Goal: Transaction & Acquisition: Purchase product/service

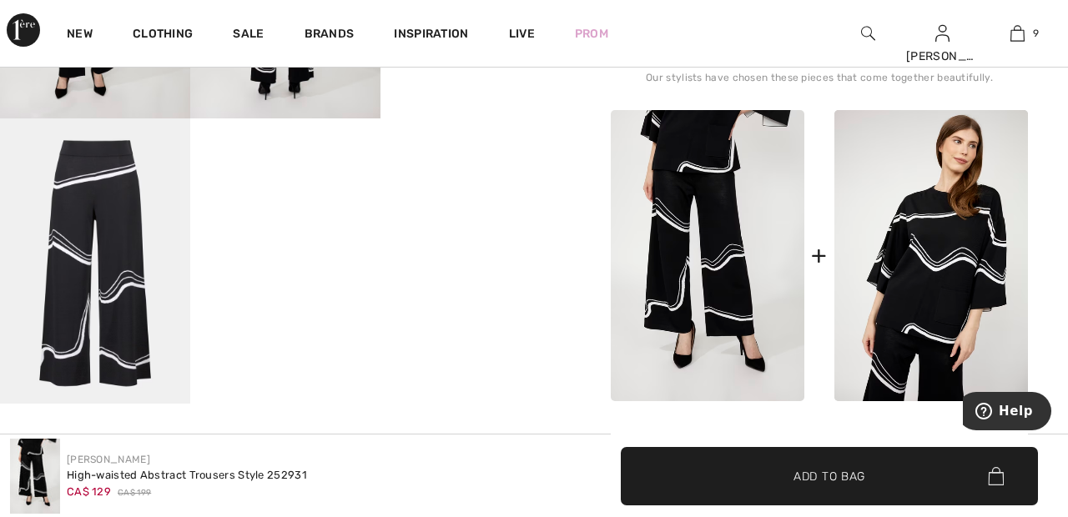
scroll to position [699, 0]
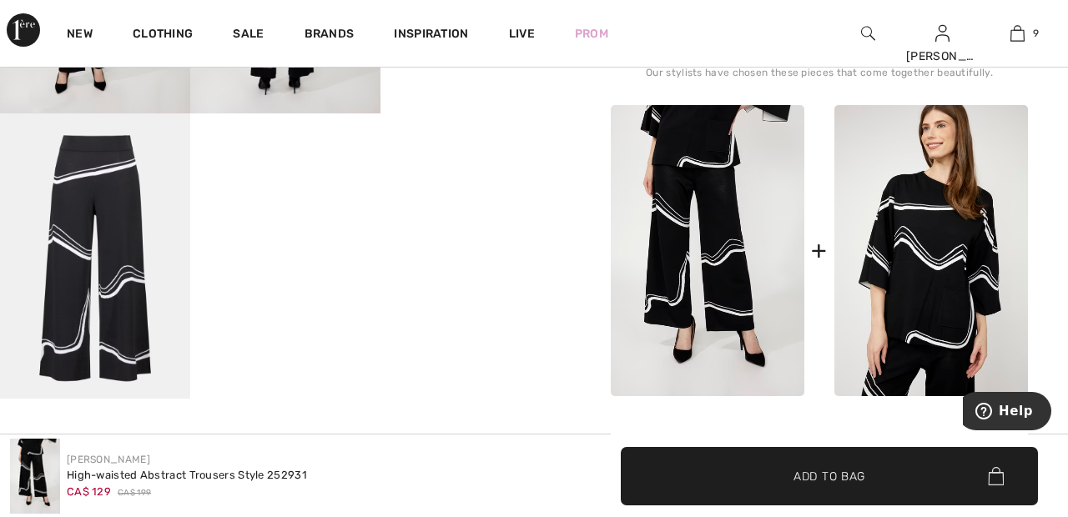
click at [941, 263] on img at bounding box center [932, 250] width 194 height 291
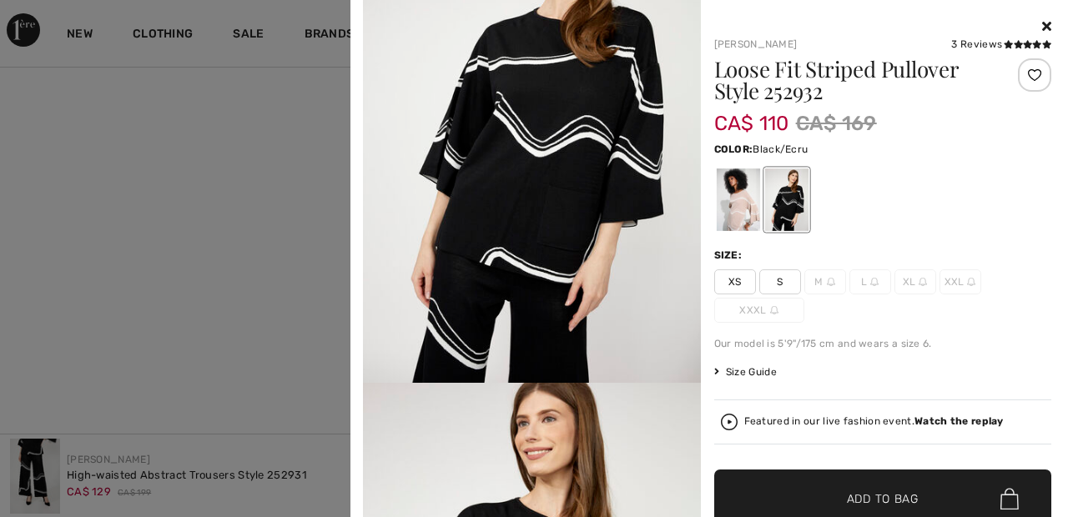
scroll to position [1073, 0]
click at [1047, 23] on icon at bounding box center [1046, 25] width 9 height 13
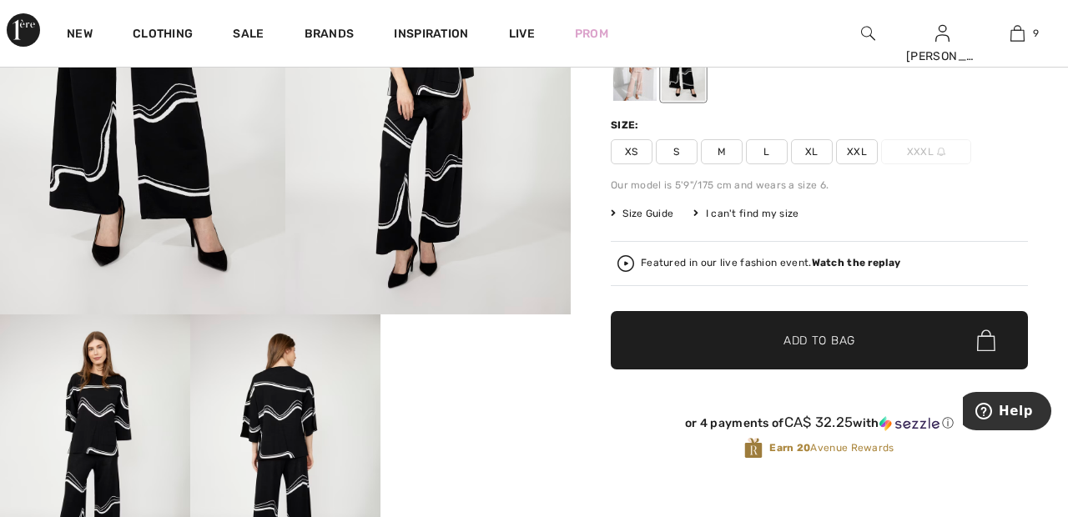
scroll to position [0, 0]
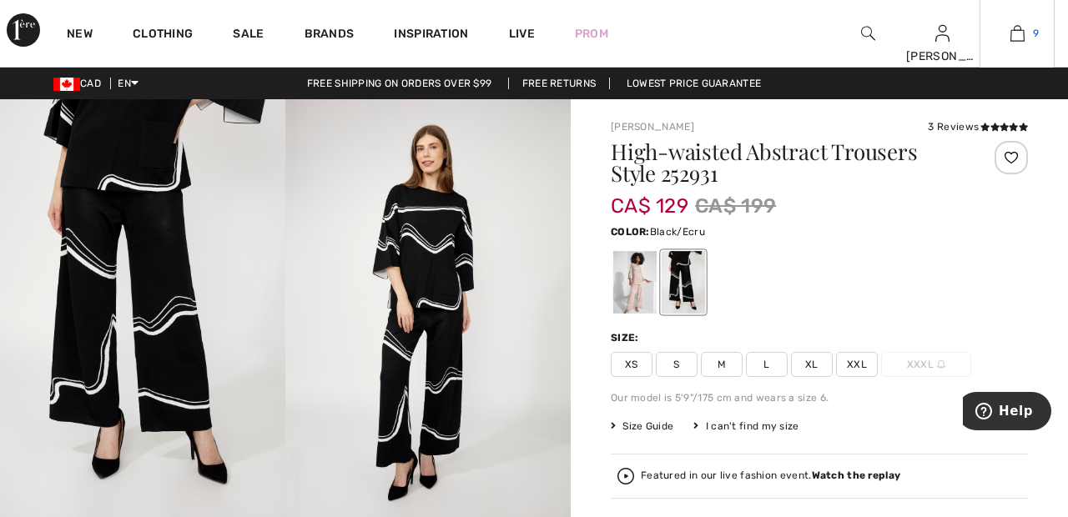
click at [1036, 33] on span "9" at bounding box center [1036, 33] width 6 height 15
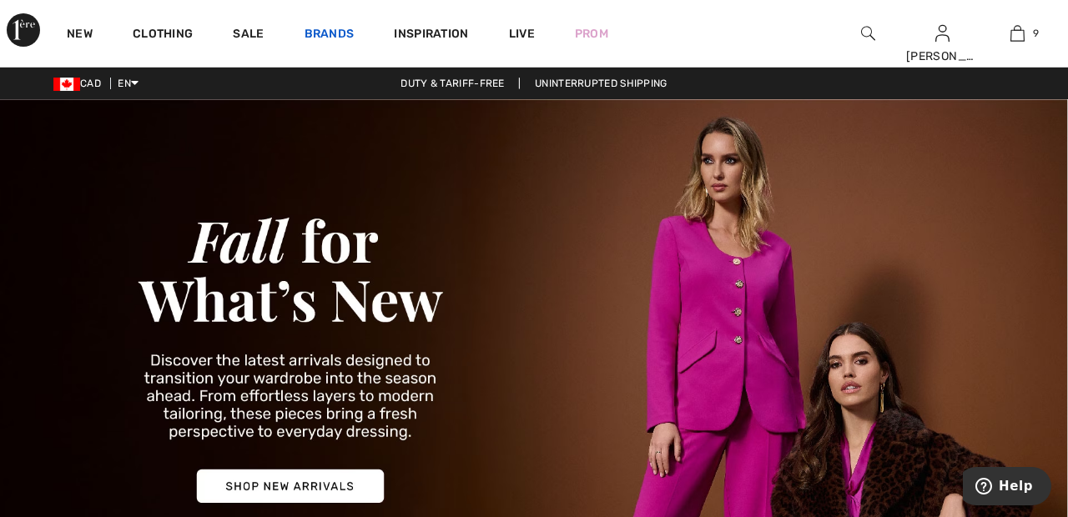
click at [334, 29] on link "Brands" at bounding box center [330, 36] width 50 height 18
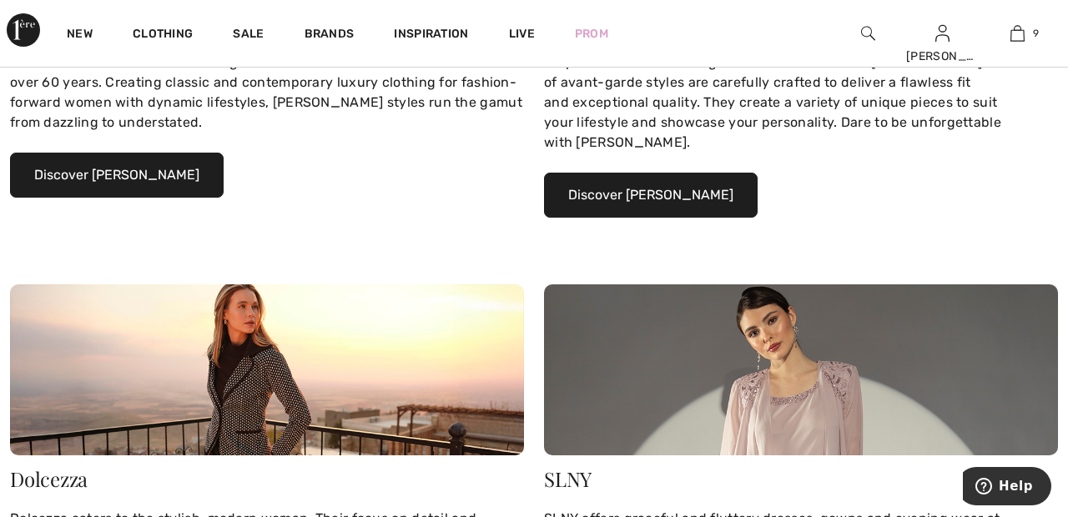
scroll to position [476, 0]
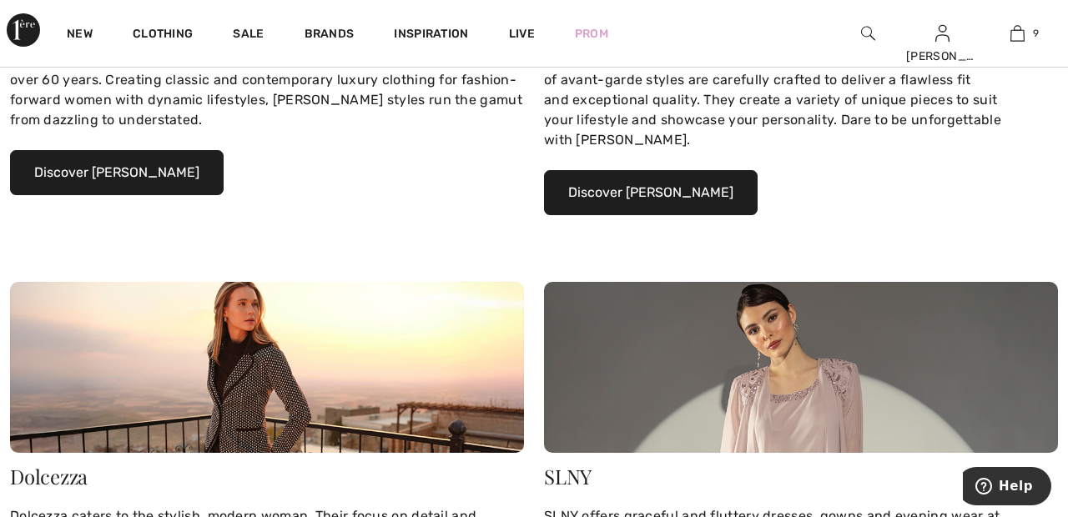
click at [165, 174] on button "Discover Joseph Ribkoff" at bounding box center [117, 172] width 214 height 45
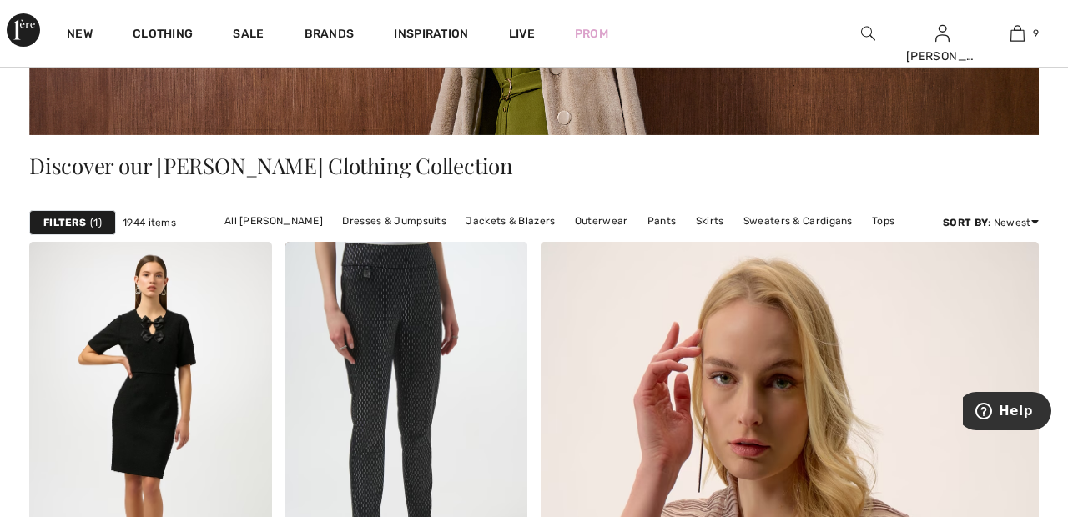
scroll to position [297, 0]
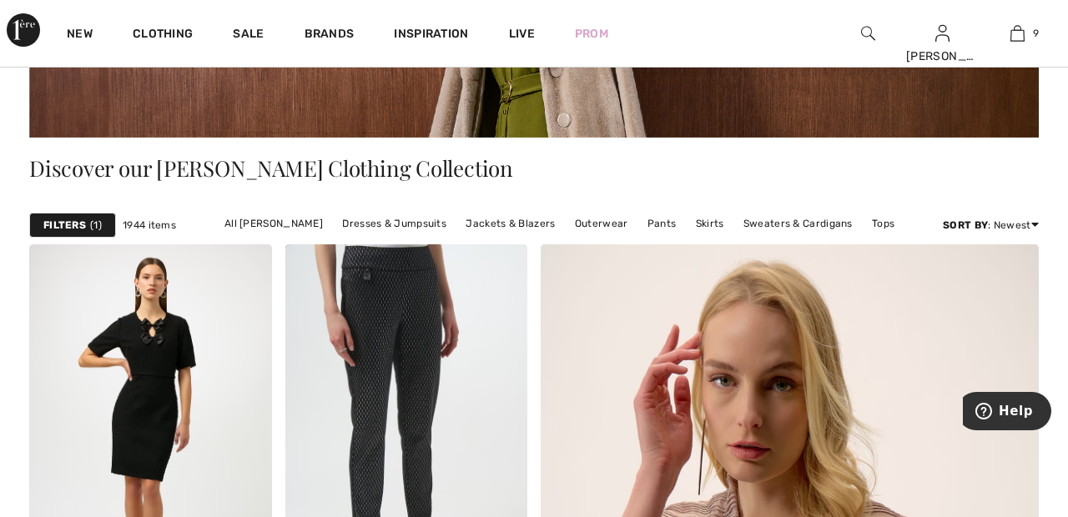
click at [82, 224] on strong "Filters" at bounding box center [64, 225] width 43 height 15
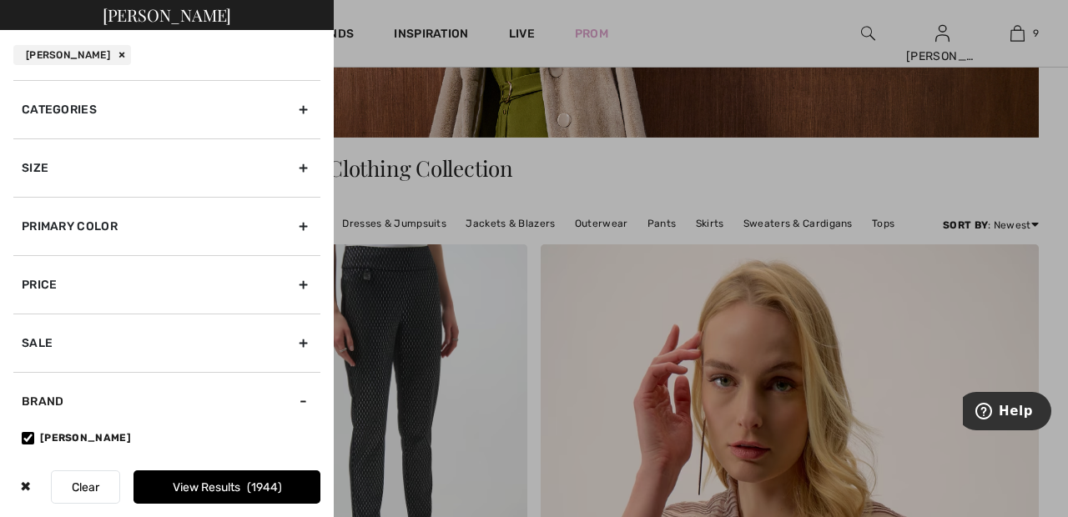
click at [310, 170] on div "Size" at bounding box center [166, 168] width 307 height 58
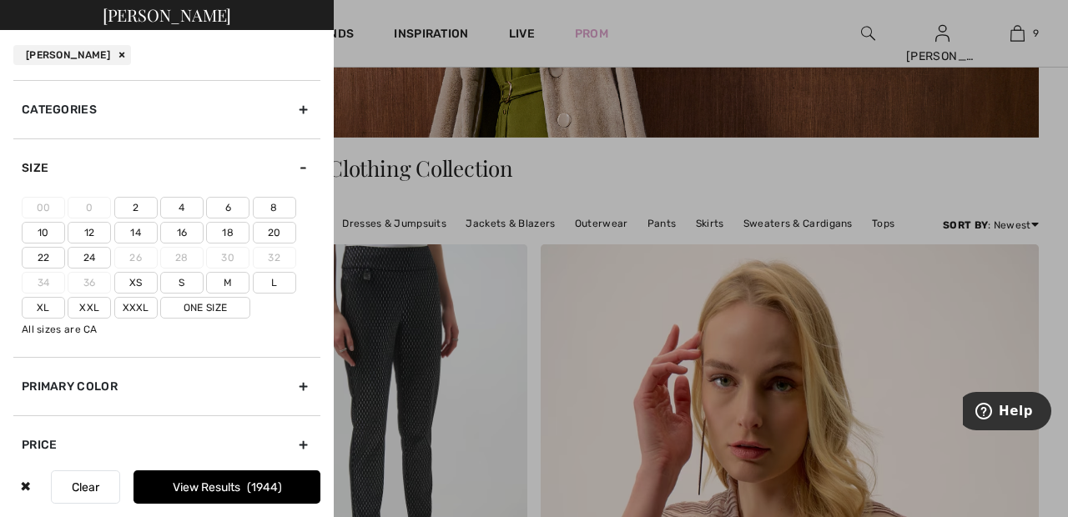
click at [89, 307] on label "Xxl" at bounding box center [89, 308] width 43 height 22
click at [0, 0] on input"] "Xxl" at bounding box center [0, 0] width 0 height 0
click at [144, 300] on label "Xxxl" at bounding box center [135, 308] width 43 height 22
click at [0, 0] on input"] "Xxxl" at bounding box center [0, 0] width 0 height 0
click at [275, 486] on span "171" at bounding box center [265, 488] width 24 height 14
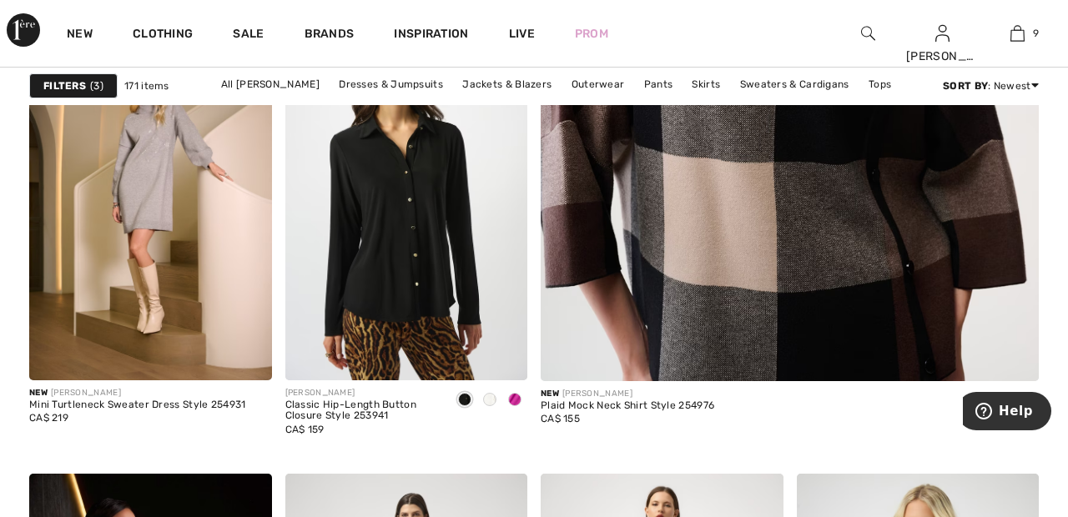
scroll to position [662, 0]
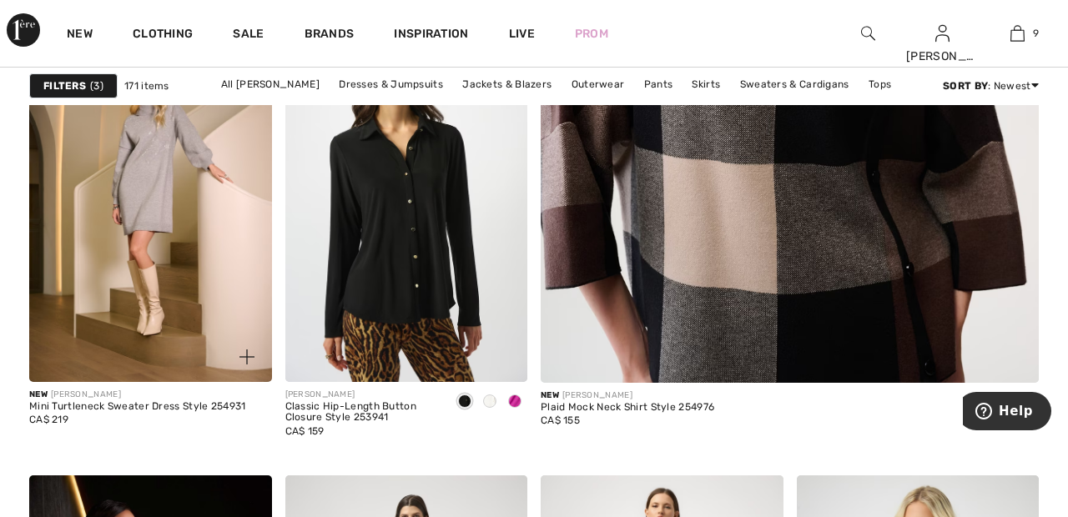
click at [154, 197] on img at bounding box center [150, 200] width 243 height 364
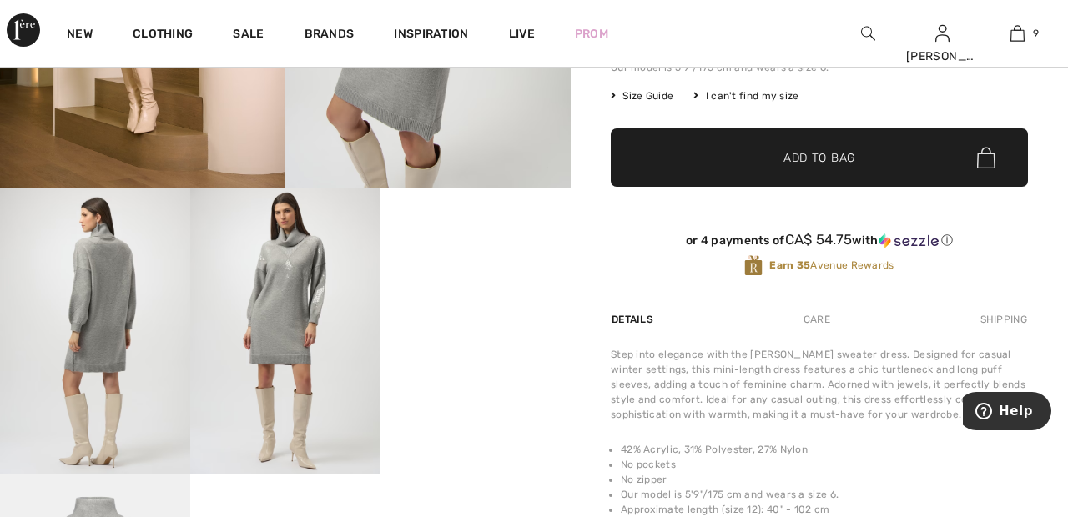
scroll to position [351, 0]
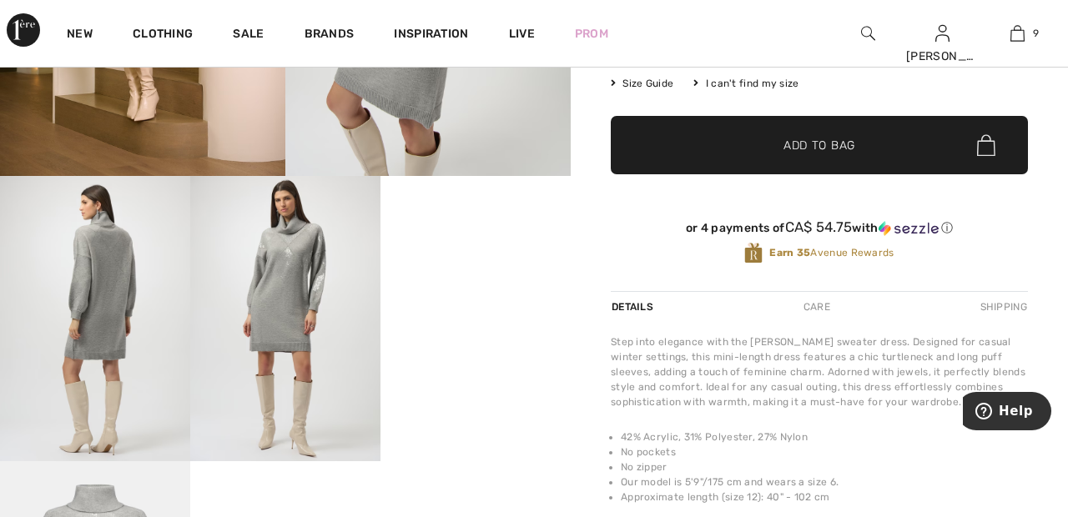
click at [490, 271] on video "Your browser does not support the video tag." at bounding box center [476, 223] width 190 height 95
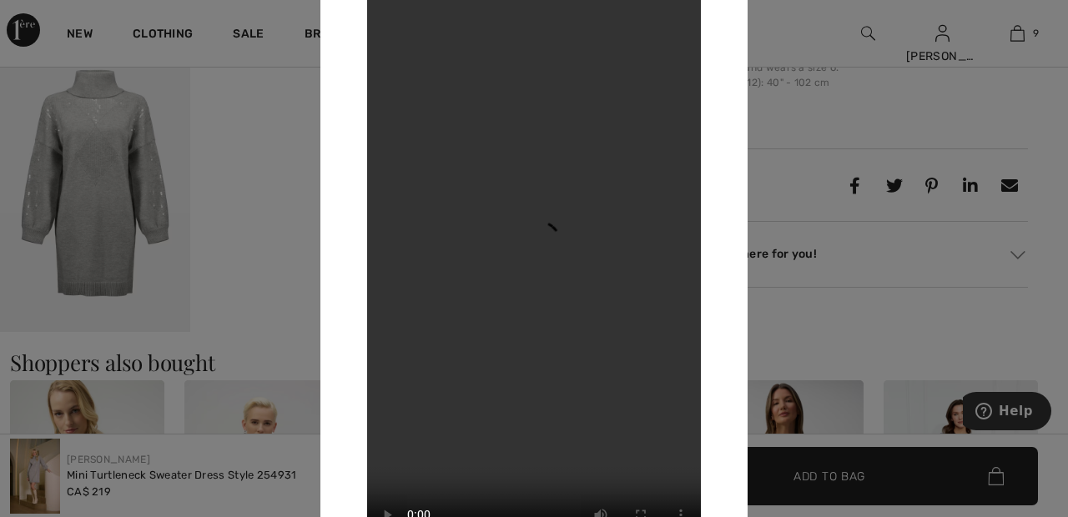
scroll to position [768, 0]
click at [805, 169] on div at bounding box center [534, 258] width 1068 height 517
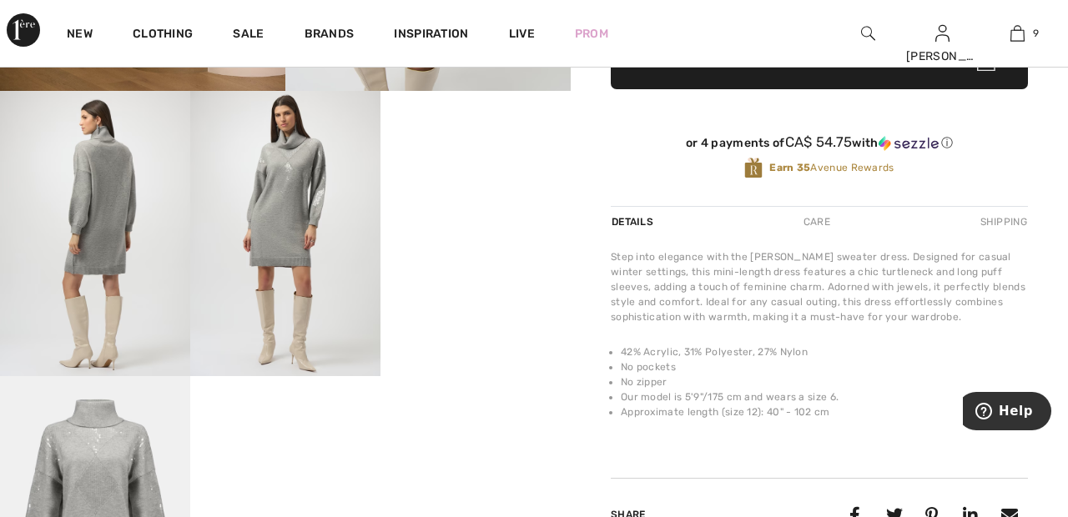
scroll to position [440, 0]
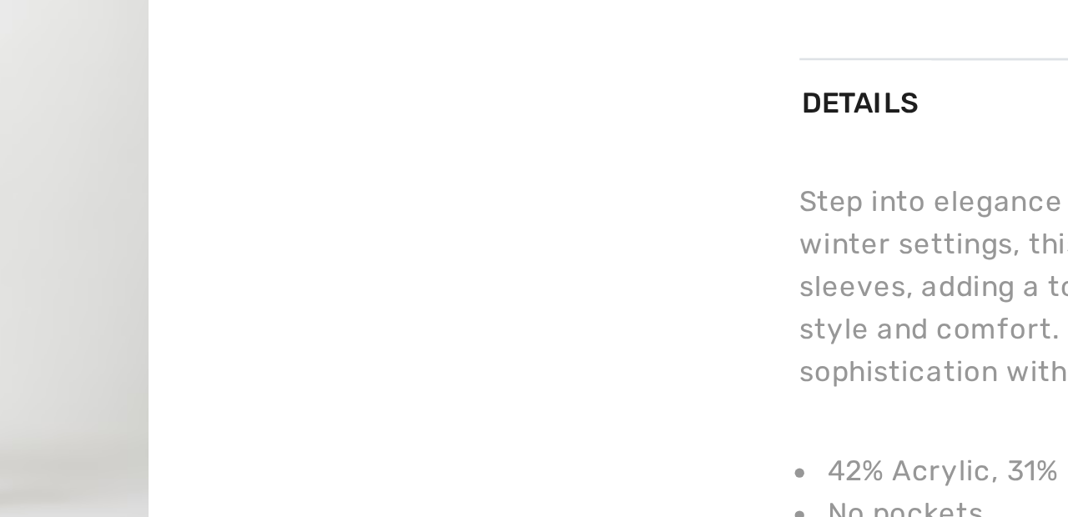
click at [487, 183] on video "Your browser does not support the video tag." at bounding box center [476, 135] width 190 height 95
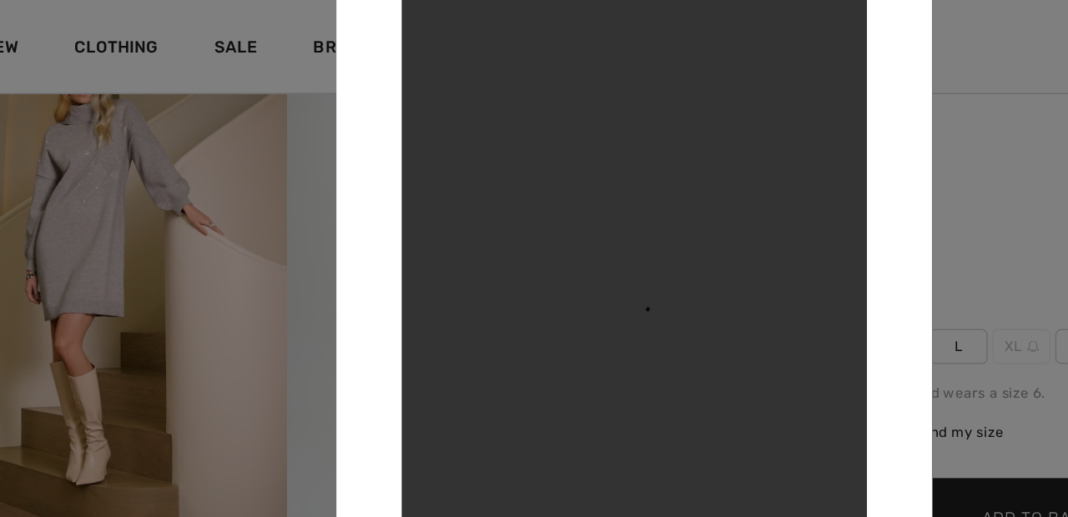
scroll to position [0, 0]
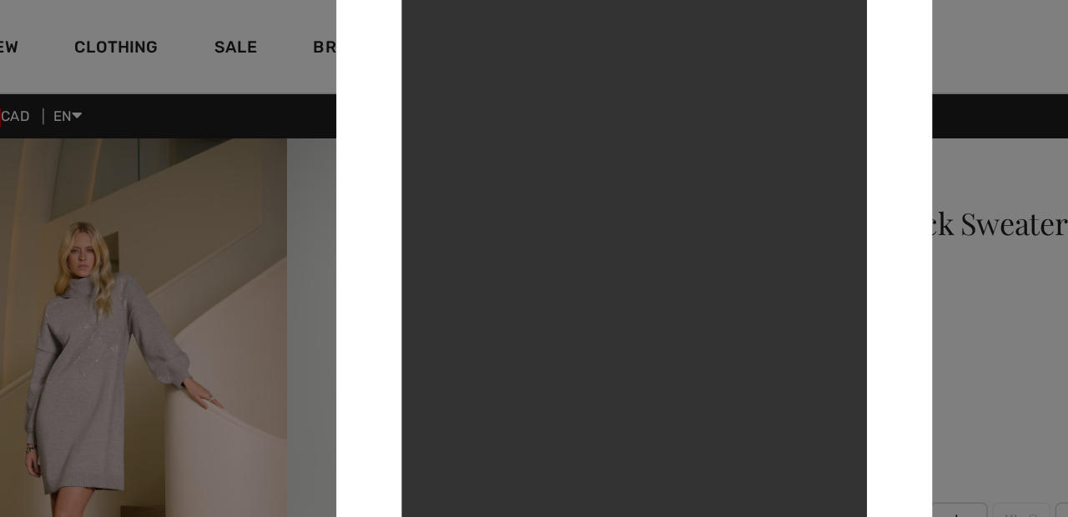
click at [201, 239] on div at bounding box center [534, 258] width 1068 height 517
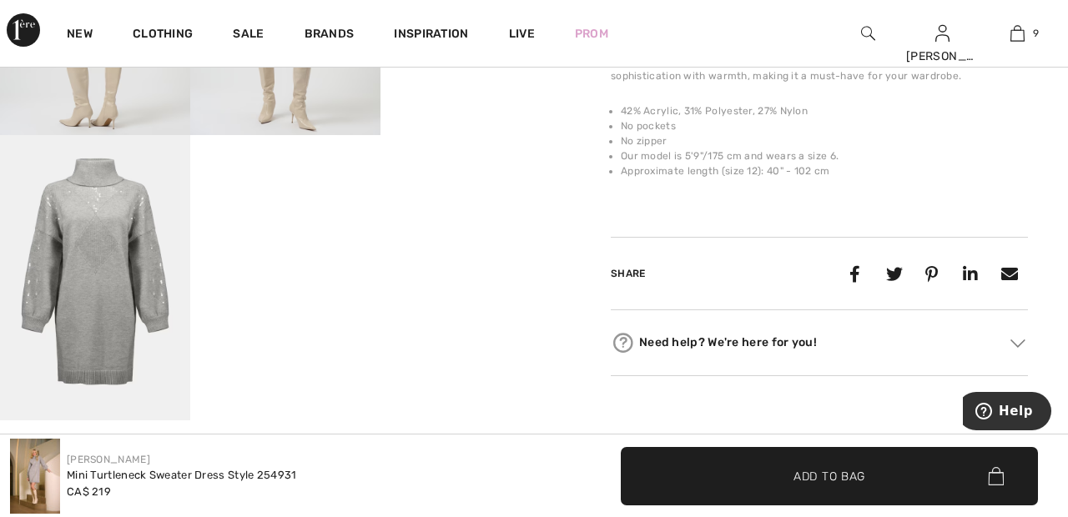
scroll to position [670, 0]
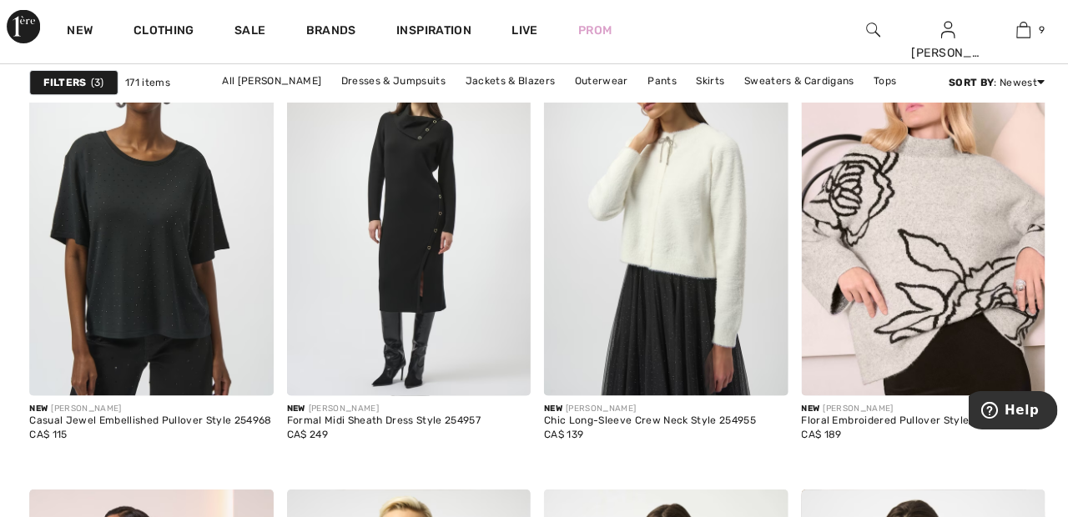
scroll to position [2194, 0]
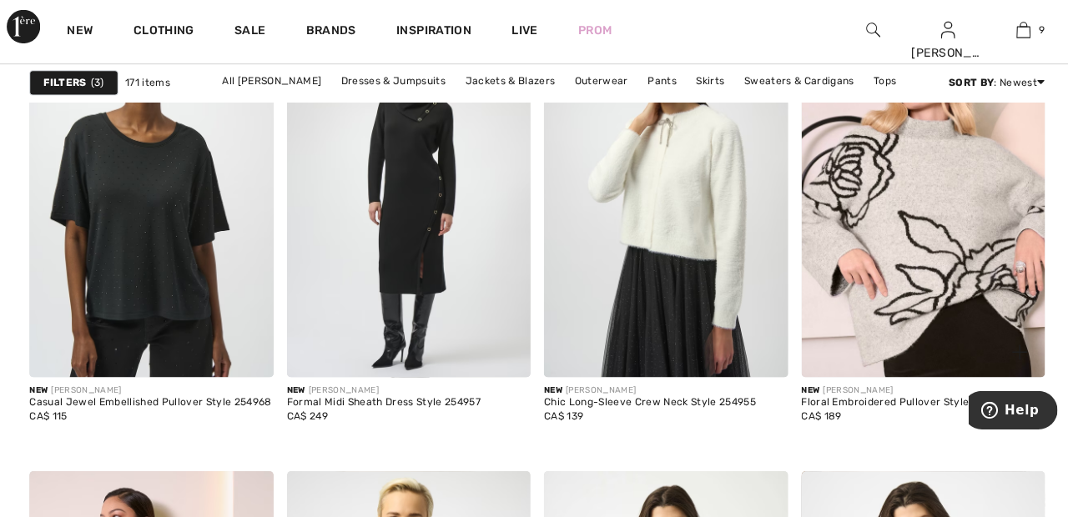
click at [986, 256] on img at bounding box center [918, 197] width 243 height 364
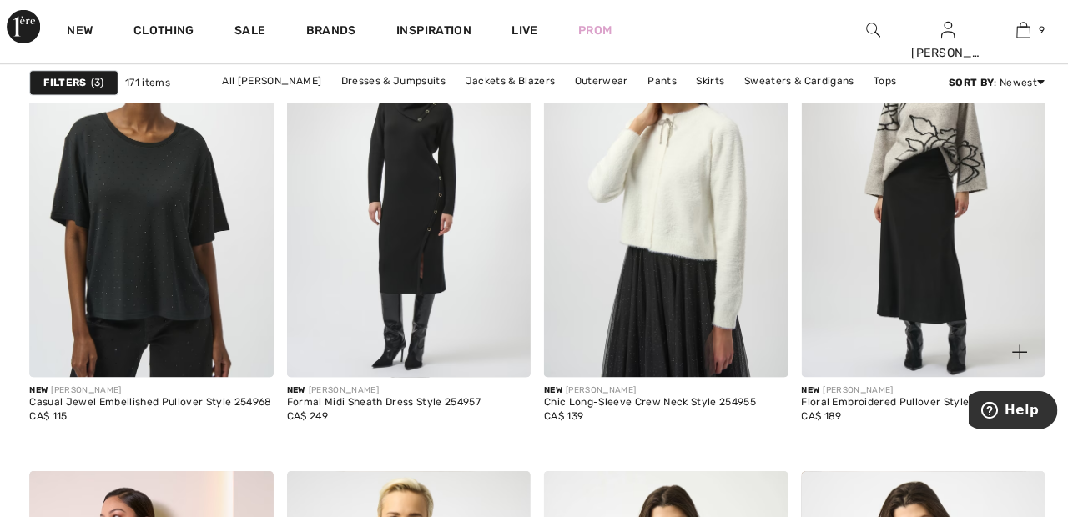
scroll to position [2287, 0]
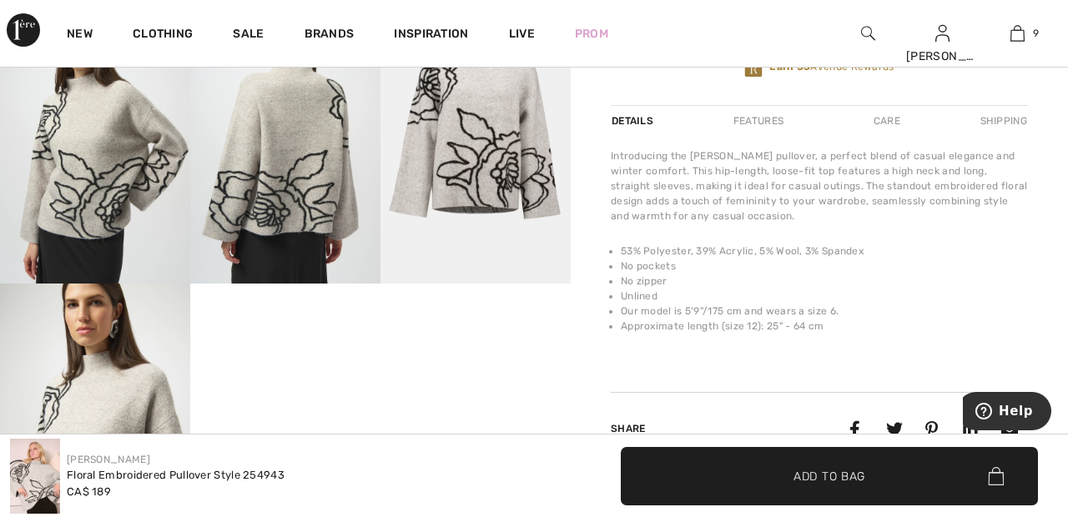
scroll to position [527, 0]
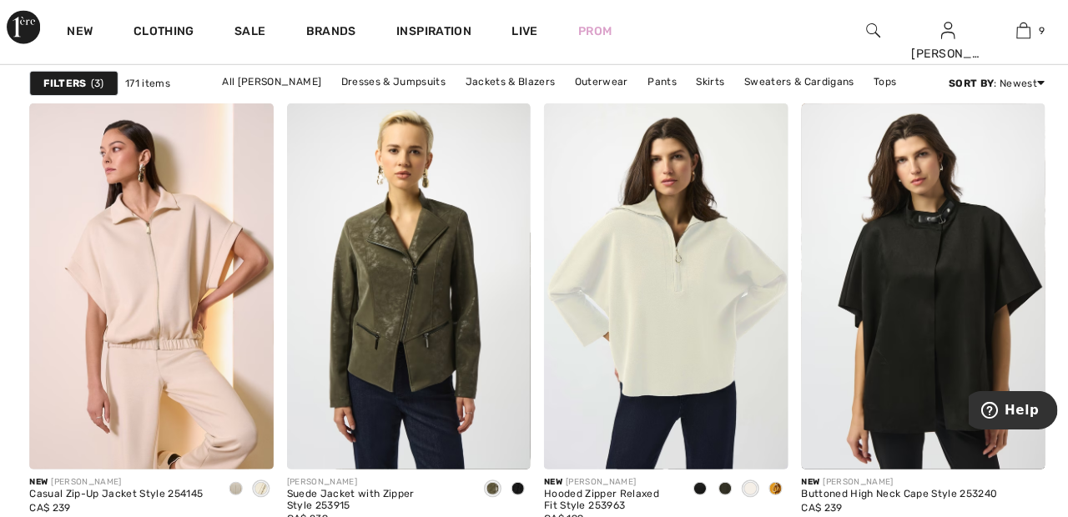
scroll to position [2578, 0]
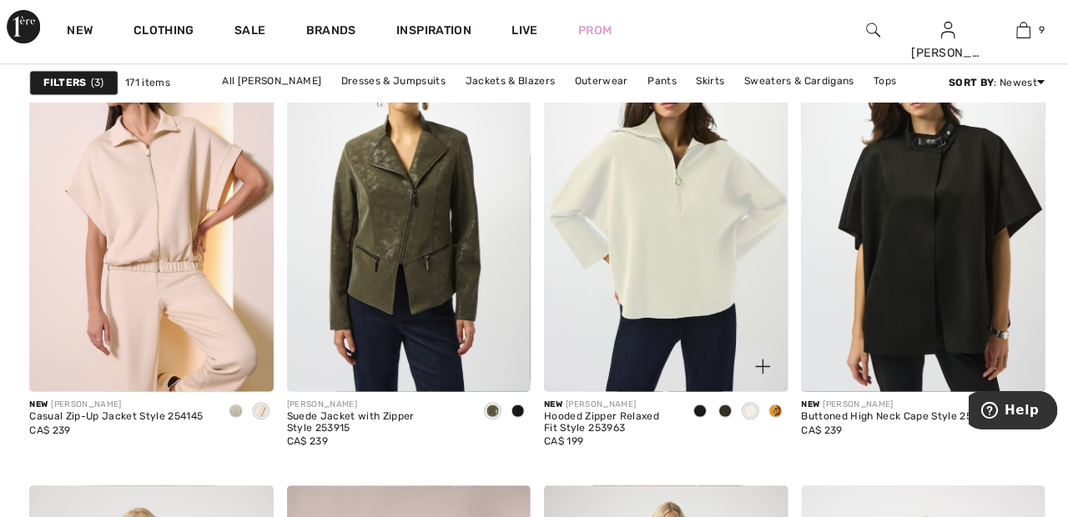
click at [677, 288] on img at bounding box center [662, 211] width 243 height 364
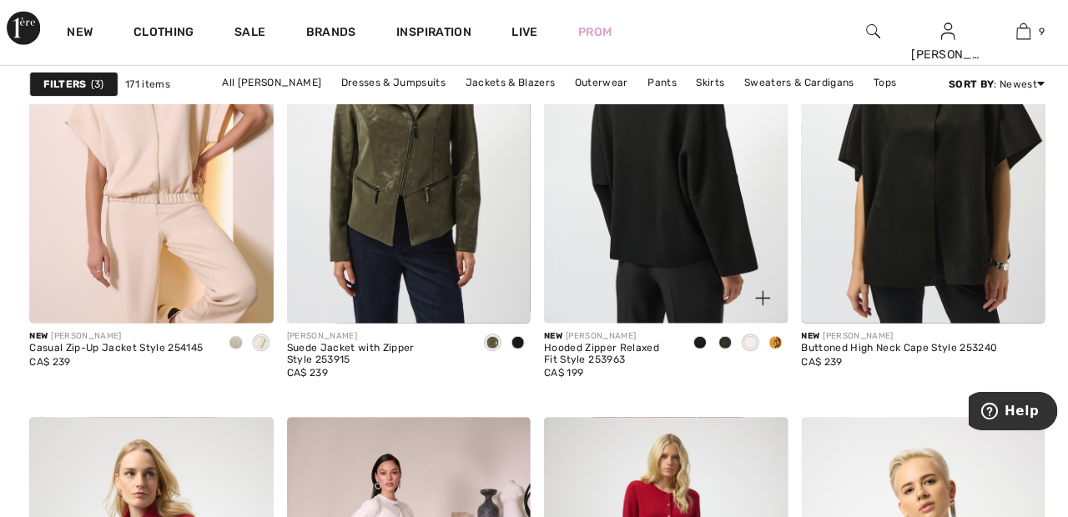
scroll to position [2730, 0]
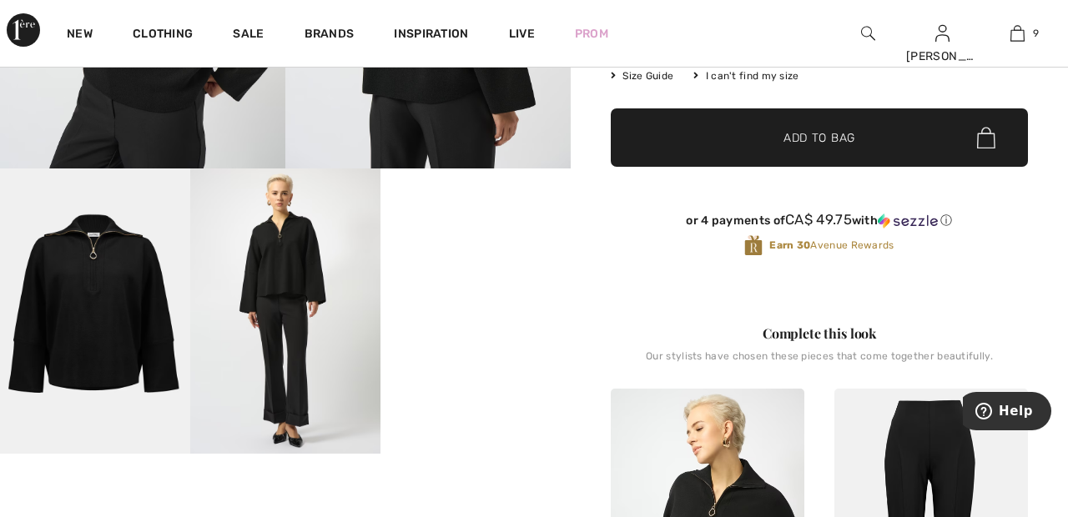
scroll to position [361, 0]
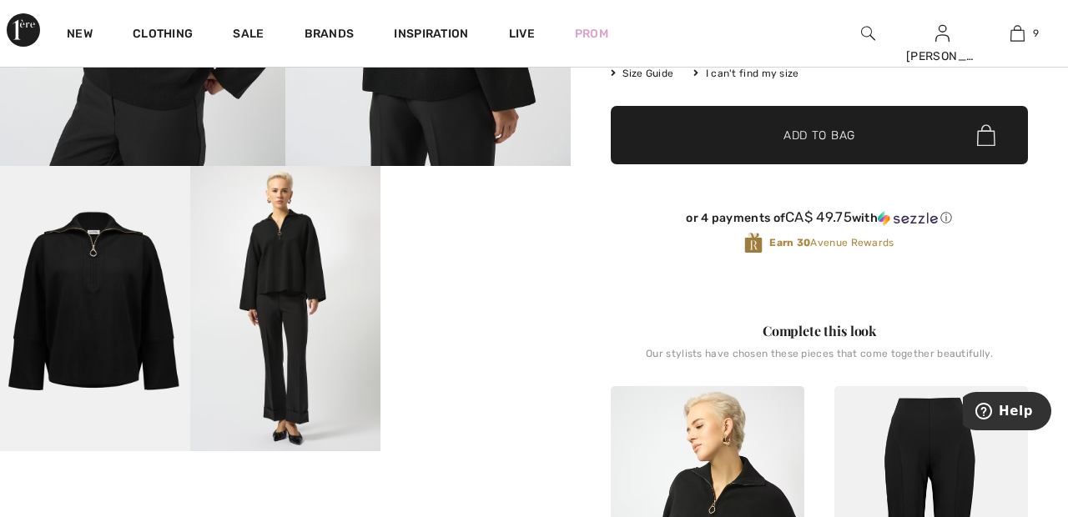
click at [501, 261] on video "Your browser does not support the video tag." at bounding box center [476, 213] width 190 height 95
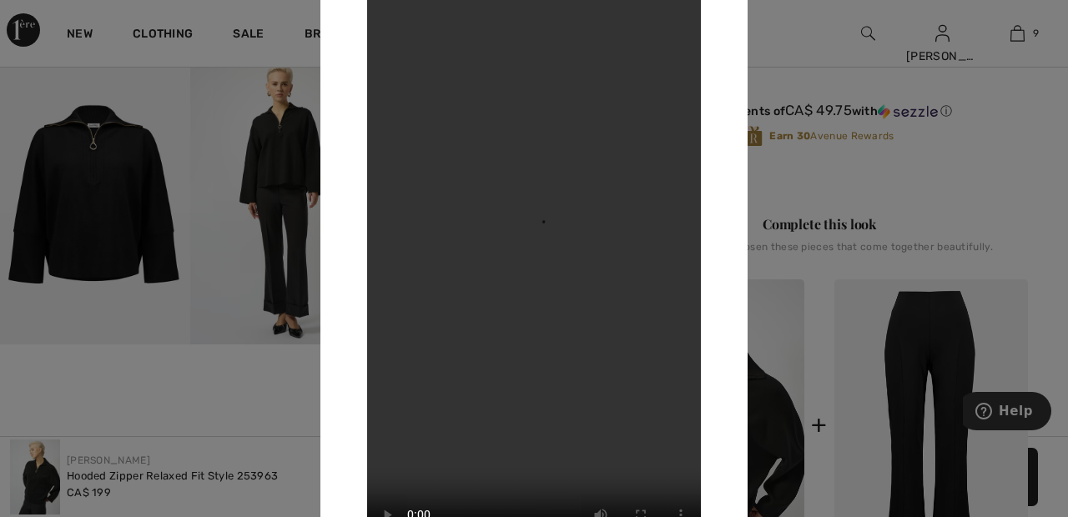
scroll to position [470, 0]
click at [810, 44] on div at bounding box center [534, 258] width 1068 height 517
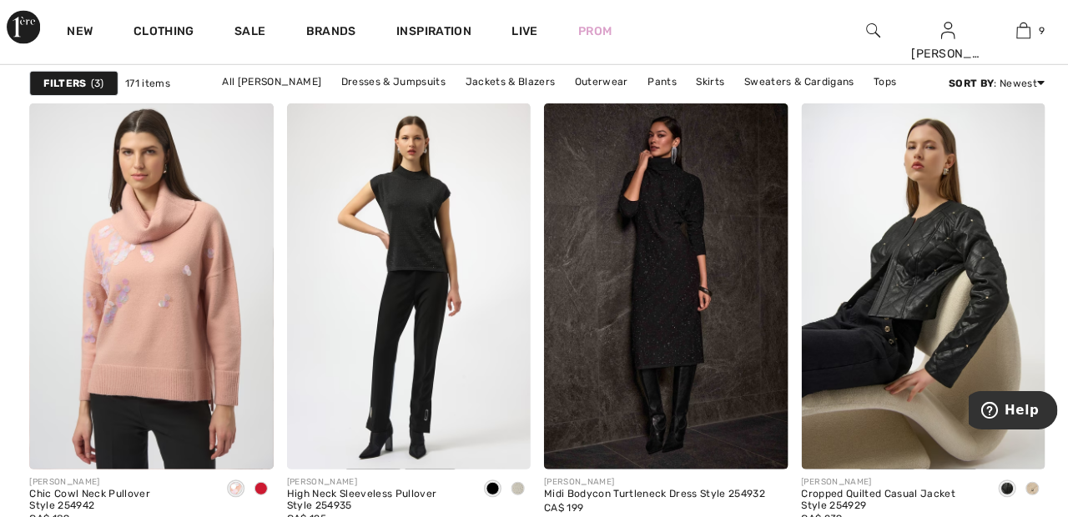
scroll to position [5665, 0]
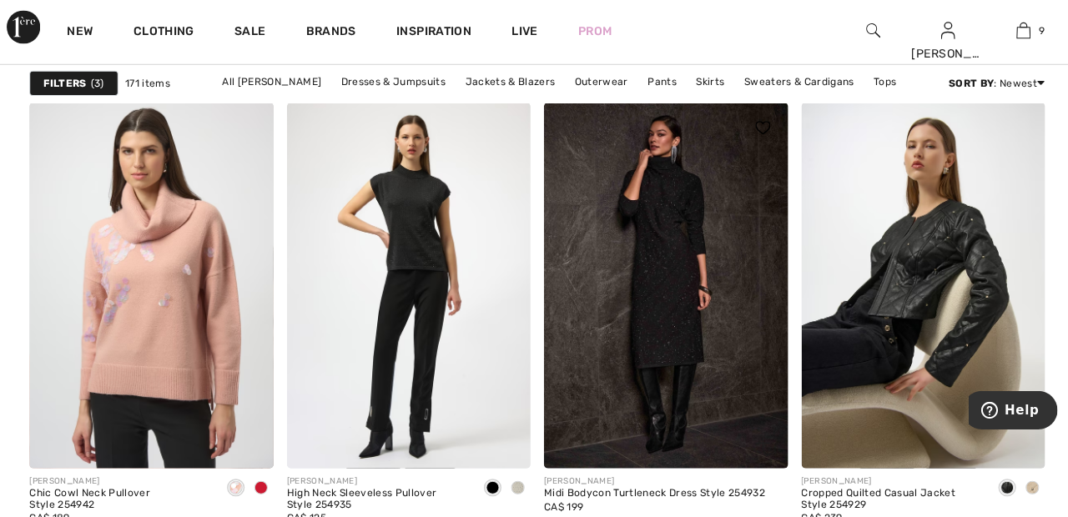
click at [695, 279] on img at bounding box center [662, 287] width 243 height 364
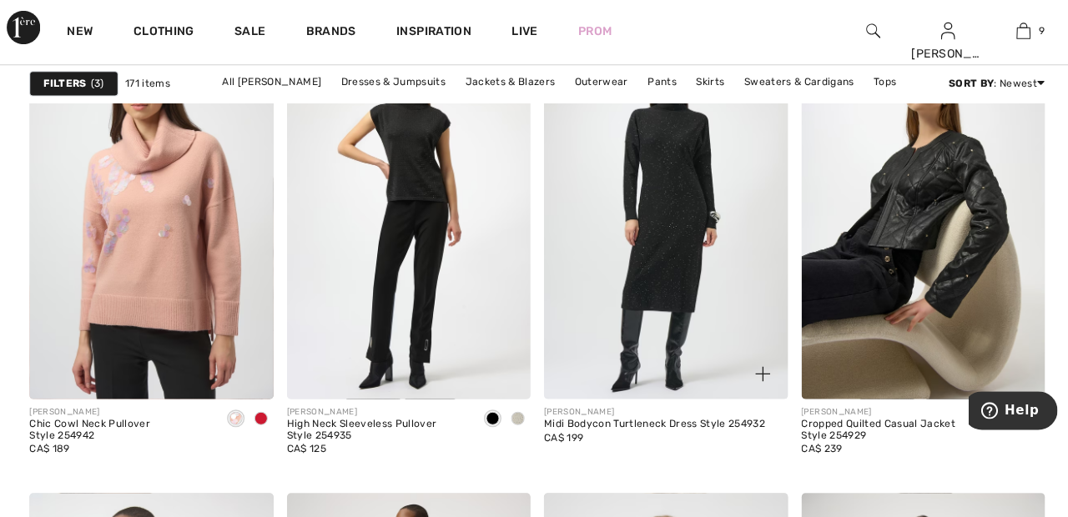
scroll to position [5743, 0]
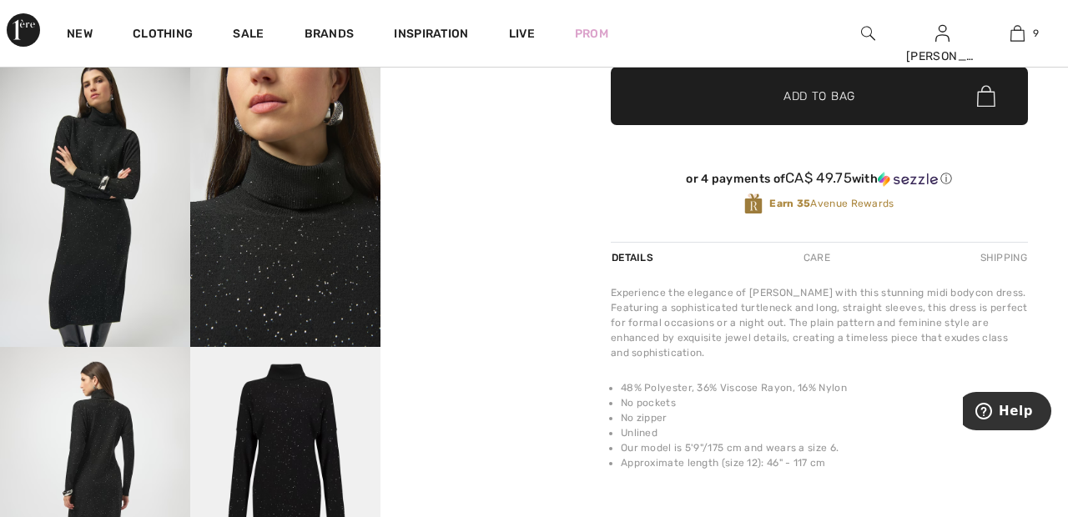
scroll to position [473, 0]
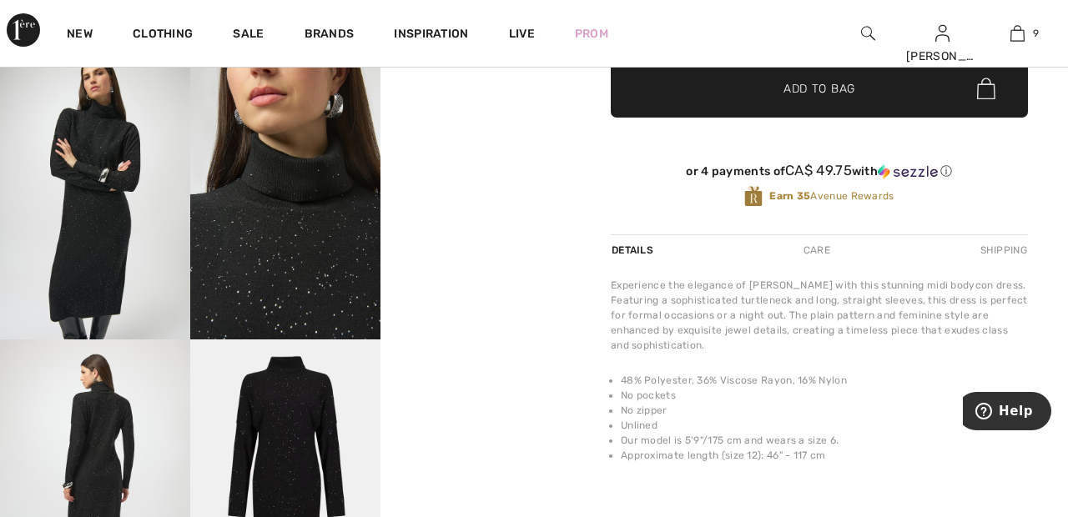
click at [489, 149] on video "Your browser does not support the video tag." at bounding box center [476, 101] width 190 height 95
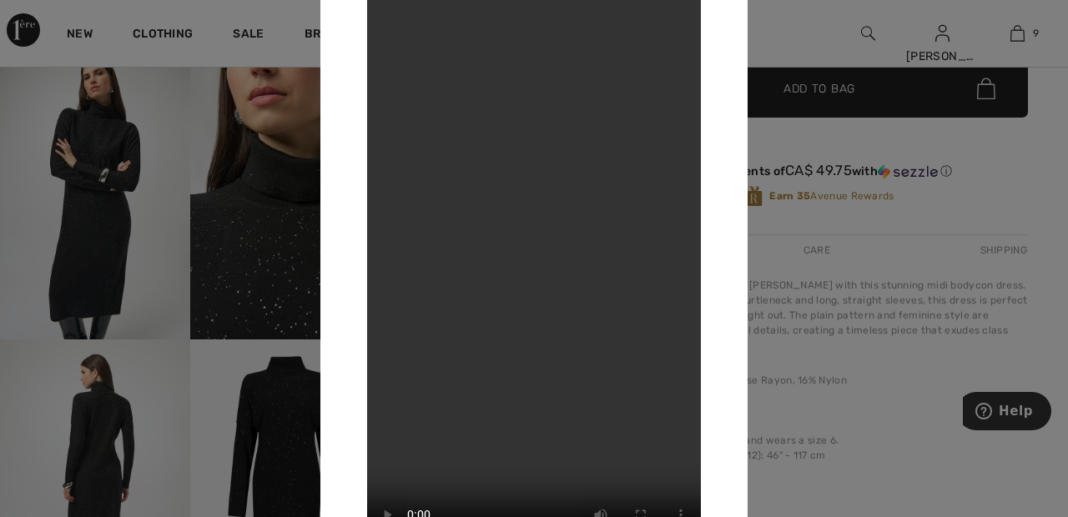
click at [797, 53] on div at bounding box center [534, 258] width 1068 height 517
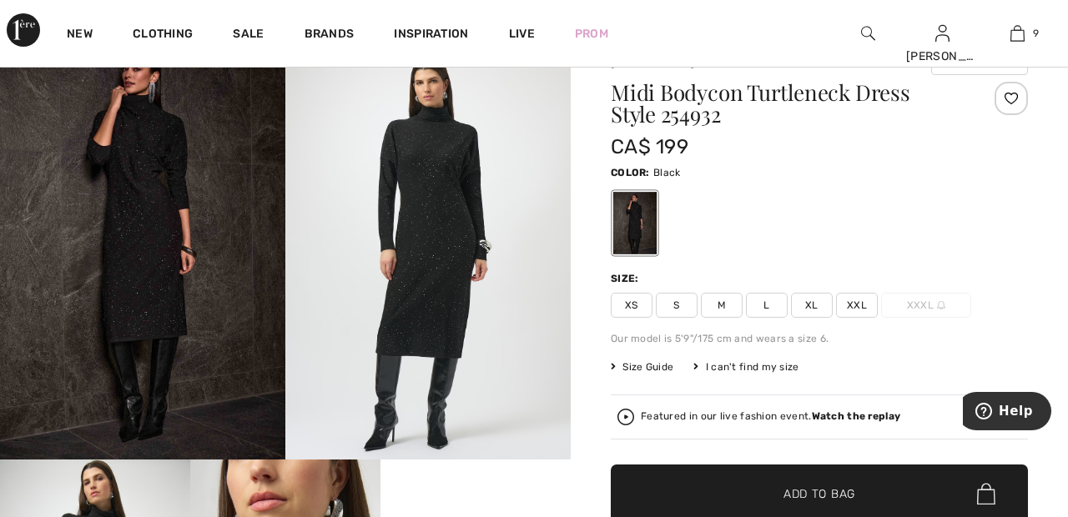
scroll to position [68, 0]
click at [860, 414] on strong "Watch the replay" at bounding box center [856, 417] width 89 height 12
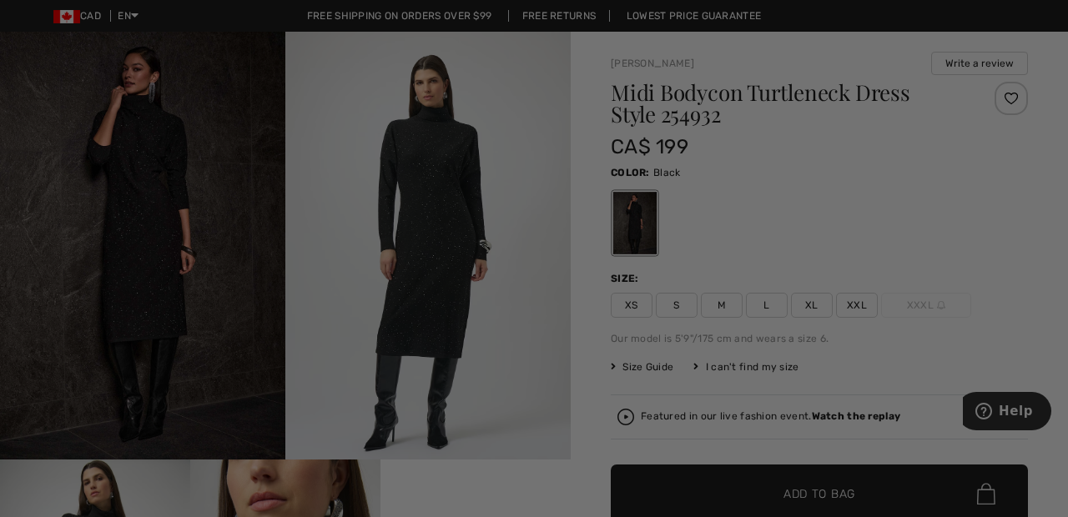
scroll to position [0, 0]
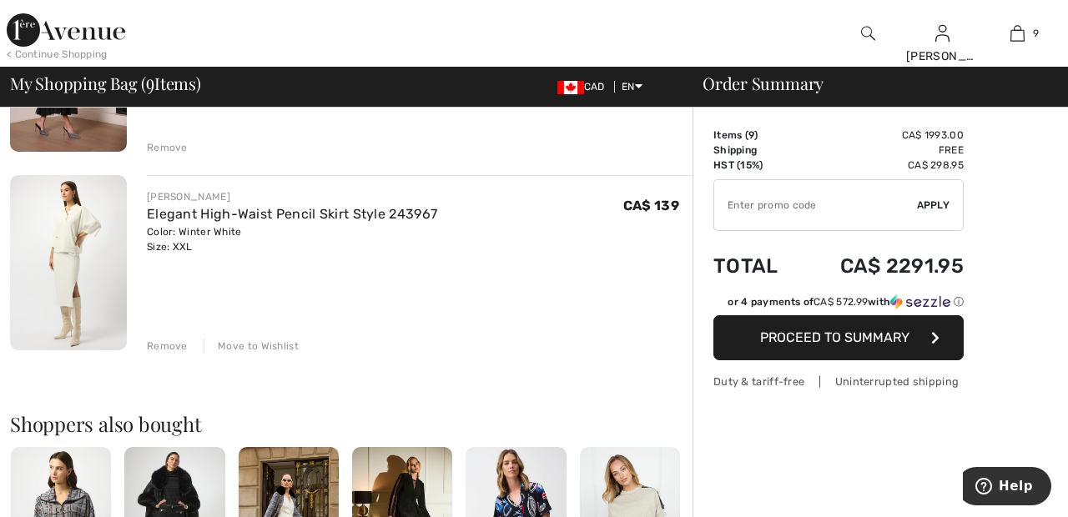
scroll to position [1666, 0]
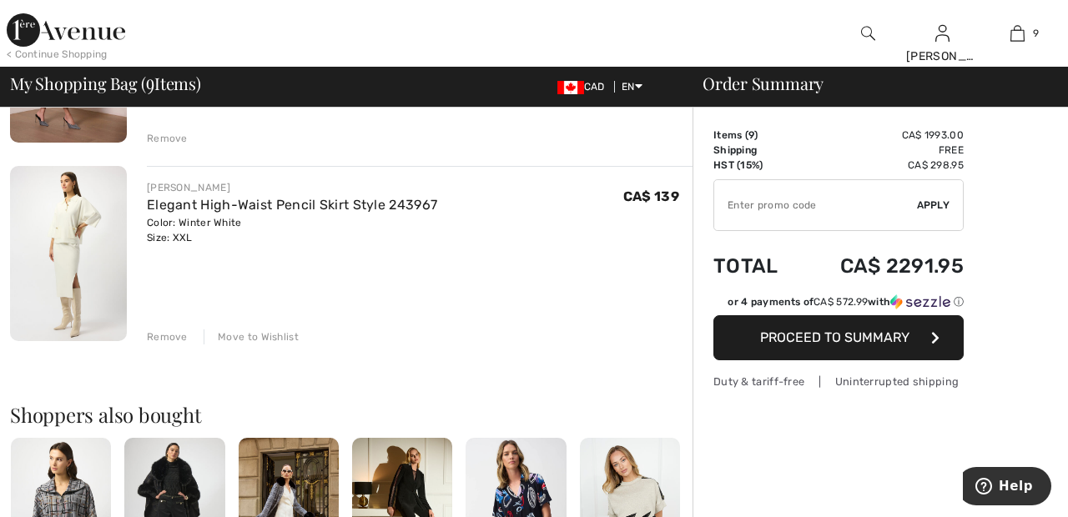
click at [164, 334] on div "Remove" at bounding box center [167, 337] width 41 height 15
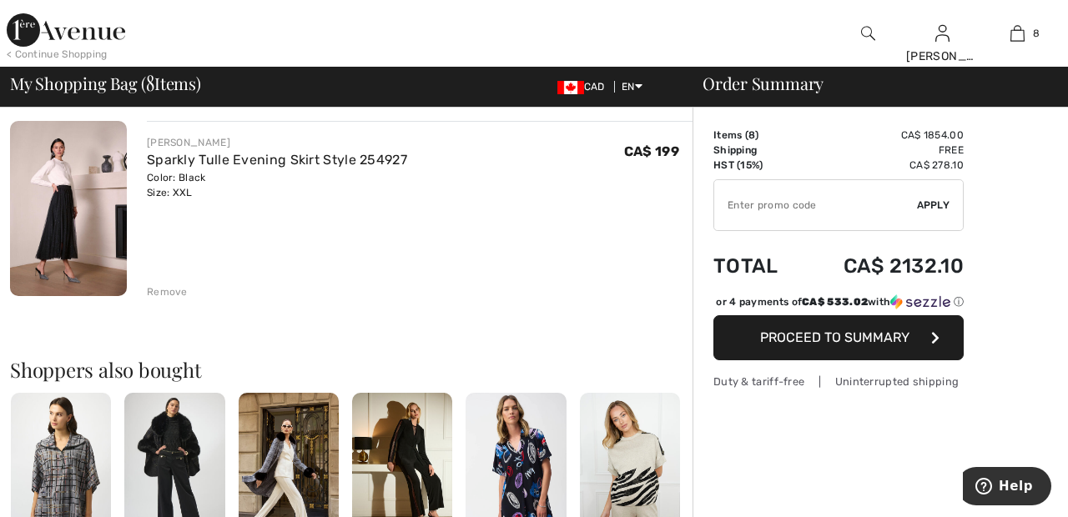
scroll to position [1522, 0]
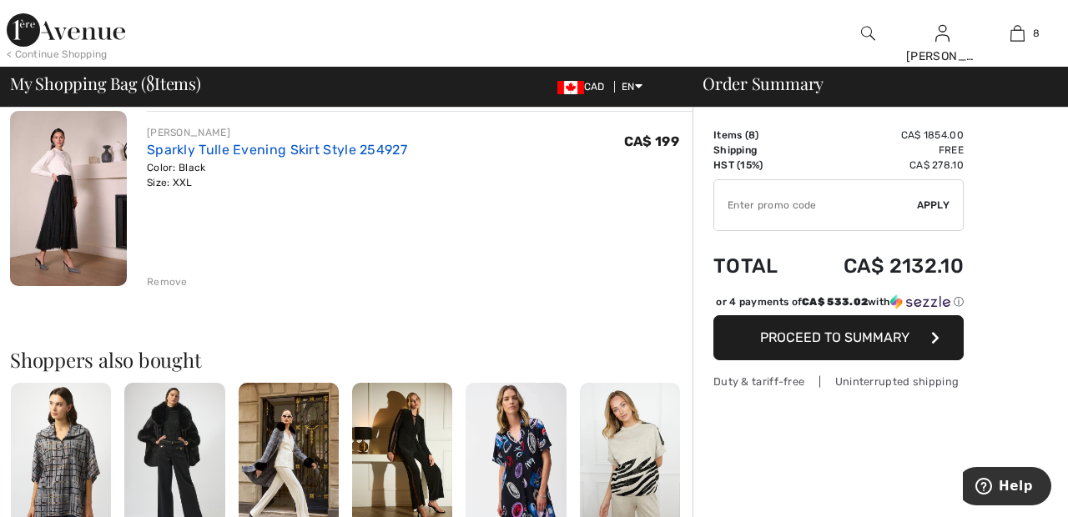
click at [363, 148] on link "Sparkly Tulle Evening Skirt Style 254927" at bounding box center [277, 150] width 260 height 16
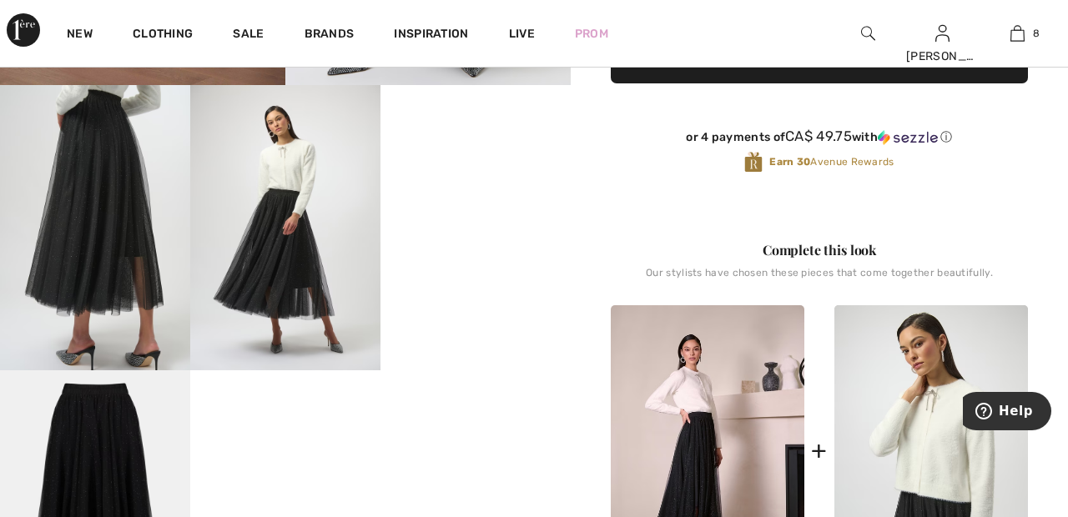
scroll to position [442, 0]
click at [497, 180] on video "Your browser does not support the video tag." at bounding box center [476, 132] width 190 height 95
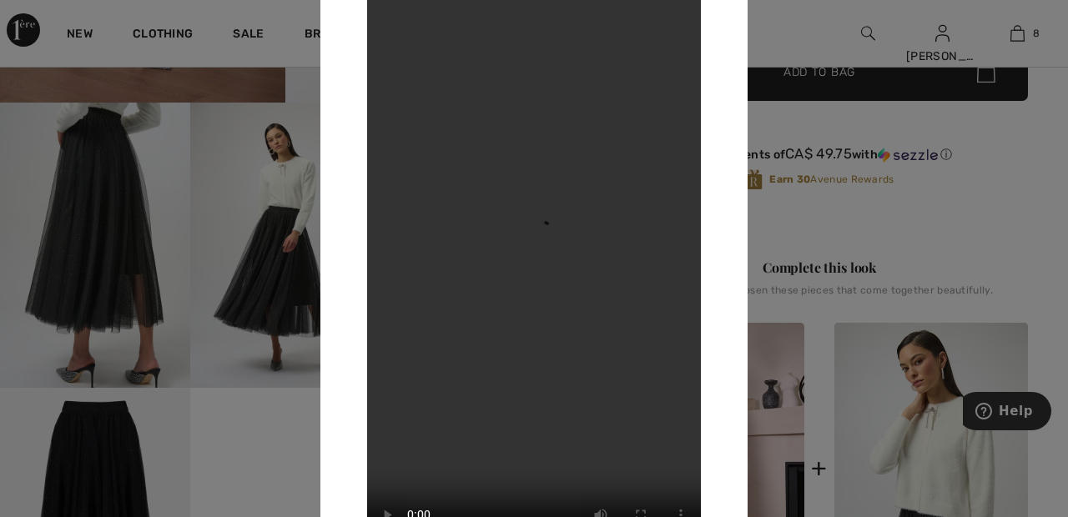
scroll to position [418, 0]
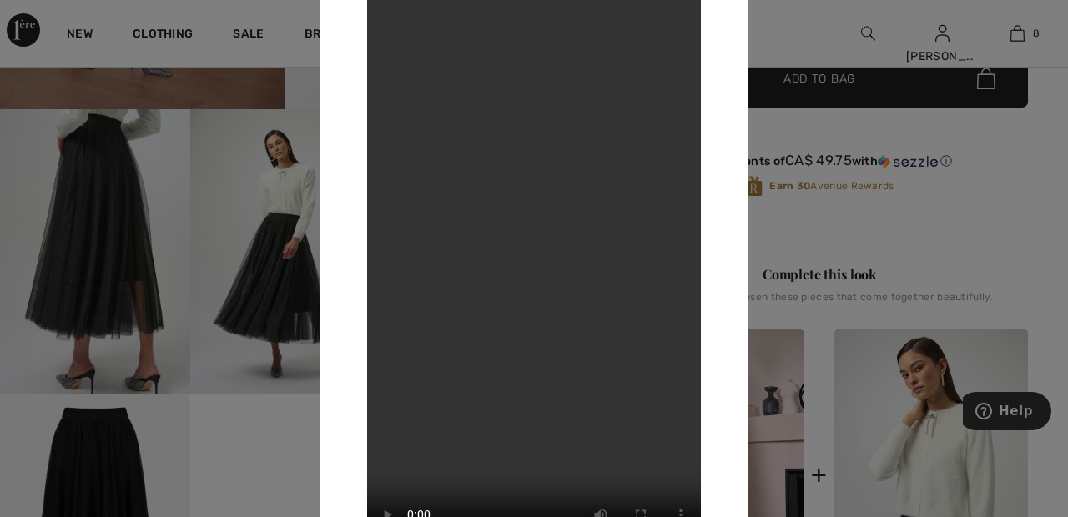
click at [811, 43] on div at bounding box center [534, 258] width 1068 height 517
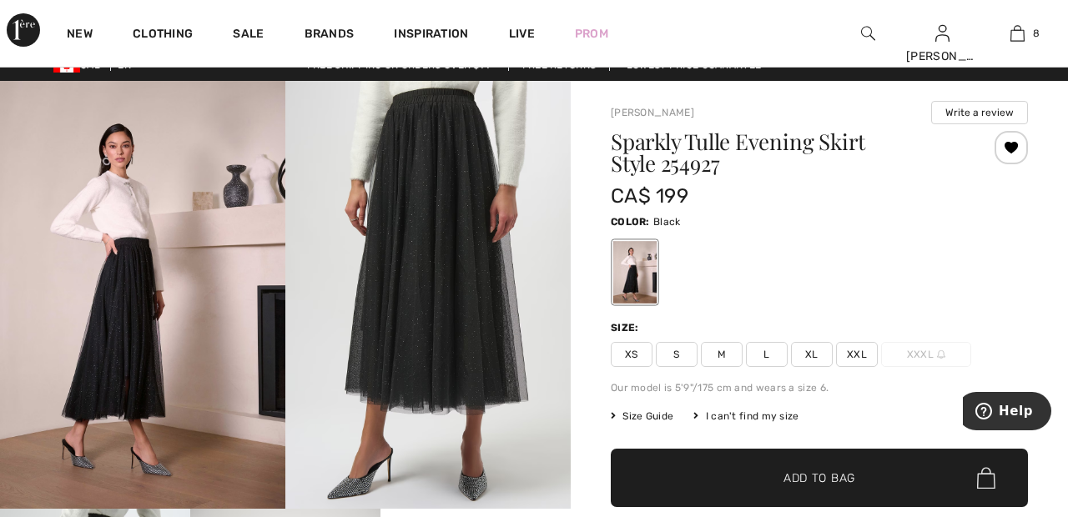
scroll to position [0, 0]
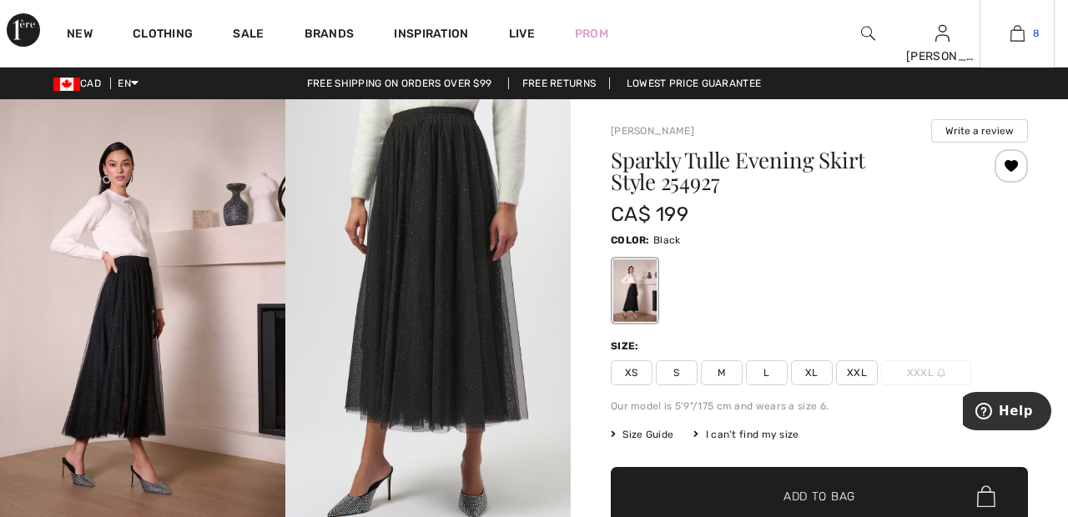
click at [1026, 38] on link "8" at bounding box center [1017, 33] width 73 height 20
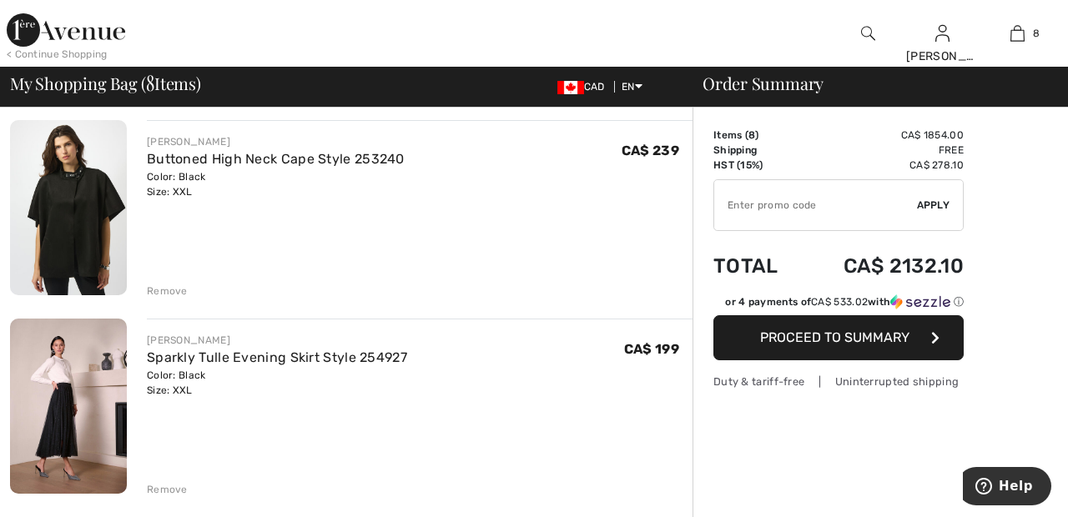
scroll to position [1315, 0]
click at [173, 293] on div "Remove" at bounding box center [167, 290] width 41 height 15
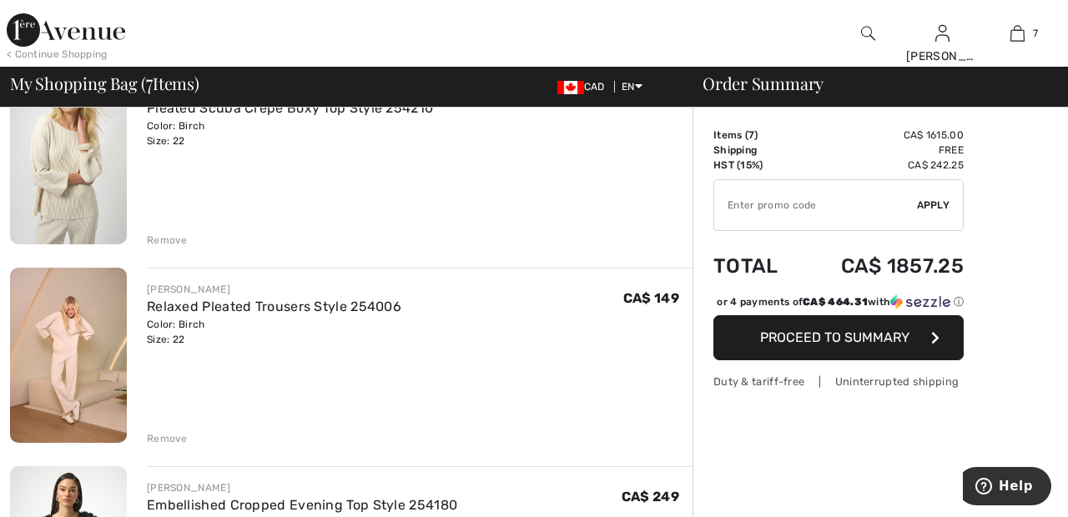
scroll to position [573, 0]
click at [169, 234] on div "Remove" at bounding box center [167, 238] width 41 height 15
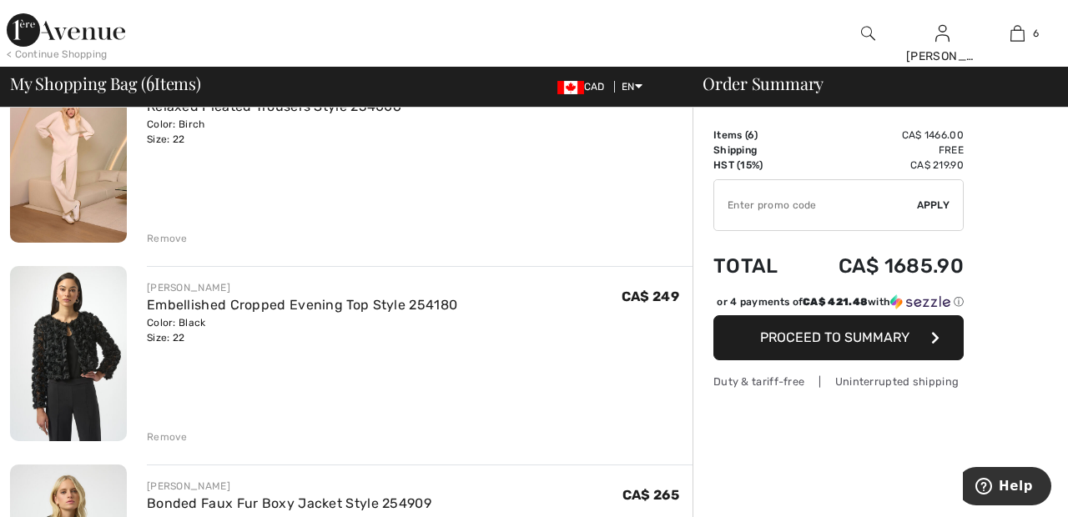
scroll to position [553, 0]
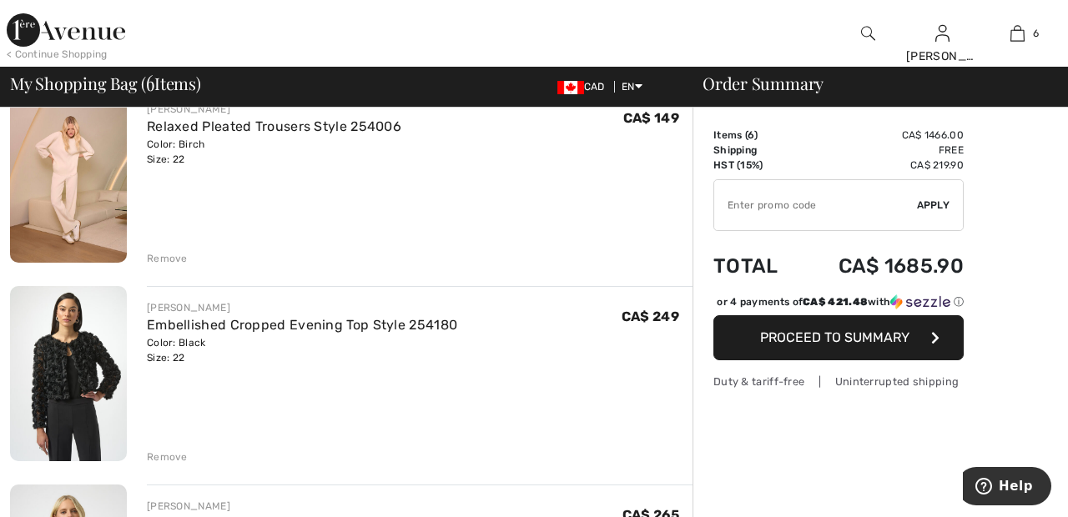
click at [166, 259] on div "Remove" at bounding box center [167, 258] width 41 height 15
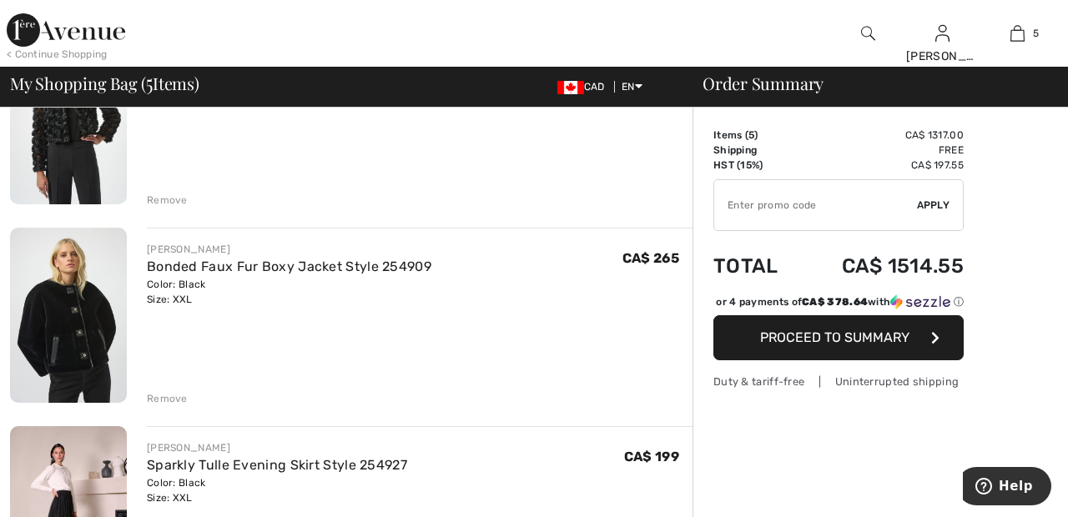
scroll to position [616, 0]
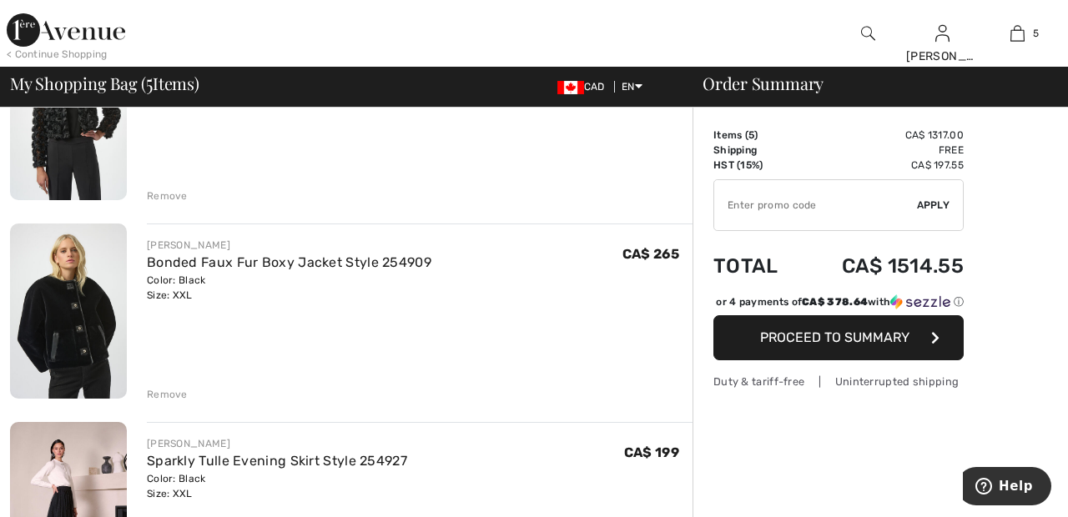
click at [174, 387] on div "Remove" at bounding box center [167, 394] width 41 height 15
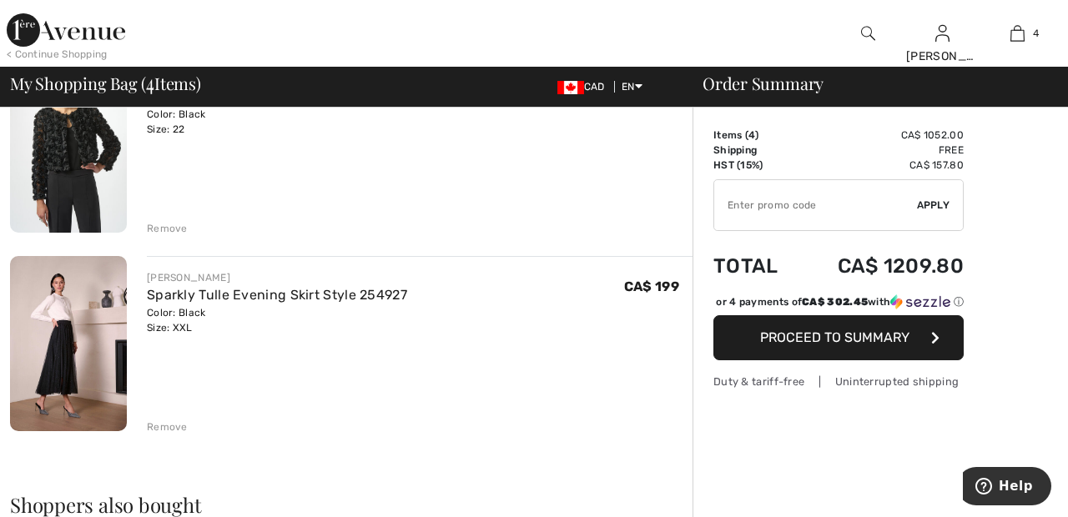
scroll to position [588, 0]
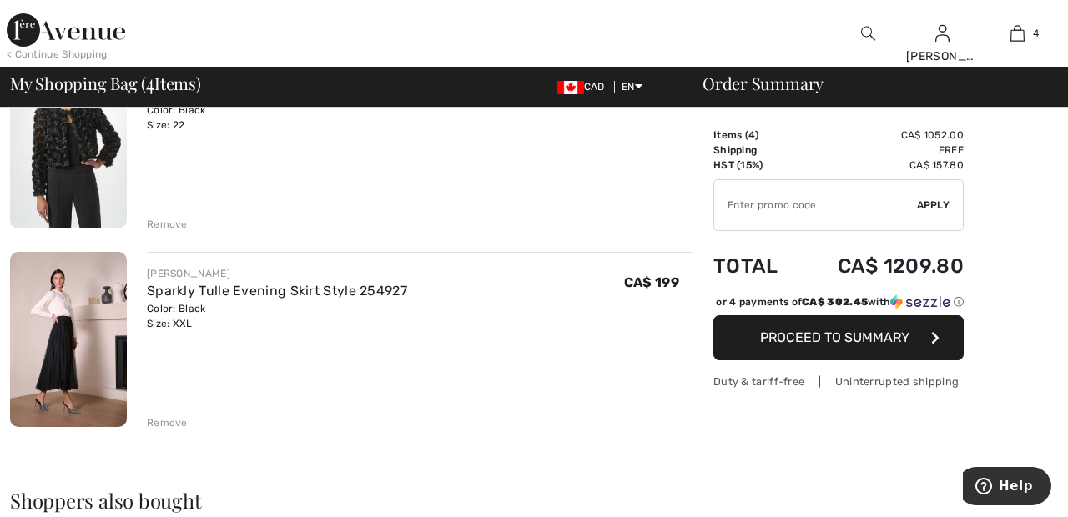
click at [168, 219] on div "Remove" at bounding box center [167, 224] width 41 height 15
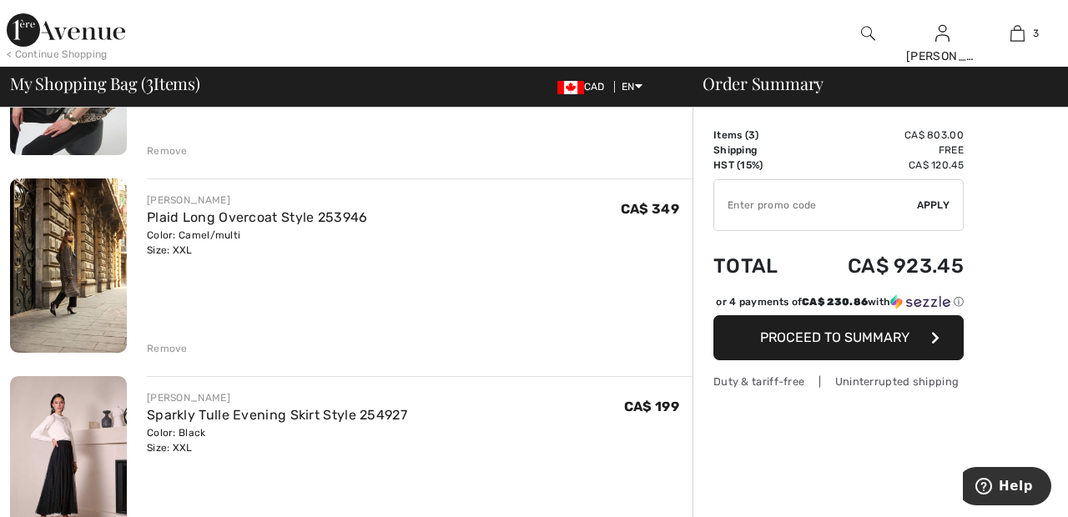
scroll to position [266, 0]
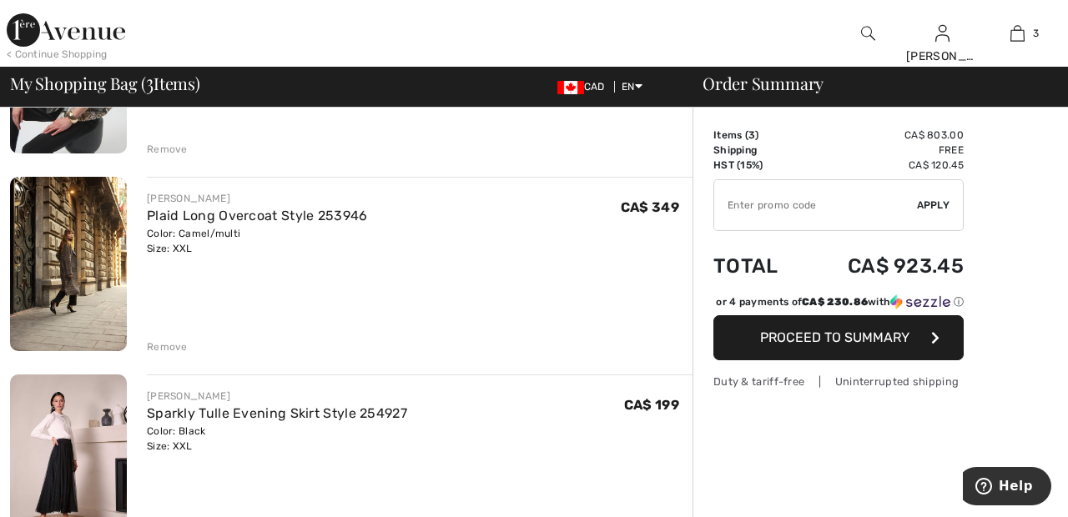
click at [172, 144] on div "Remove" at bounding box center [167, 149] width 41 height 15
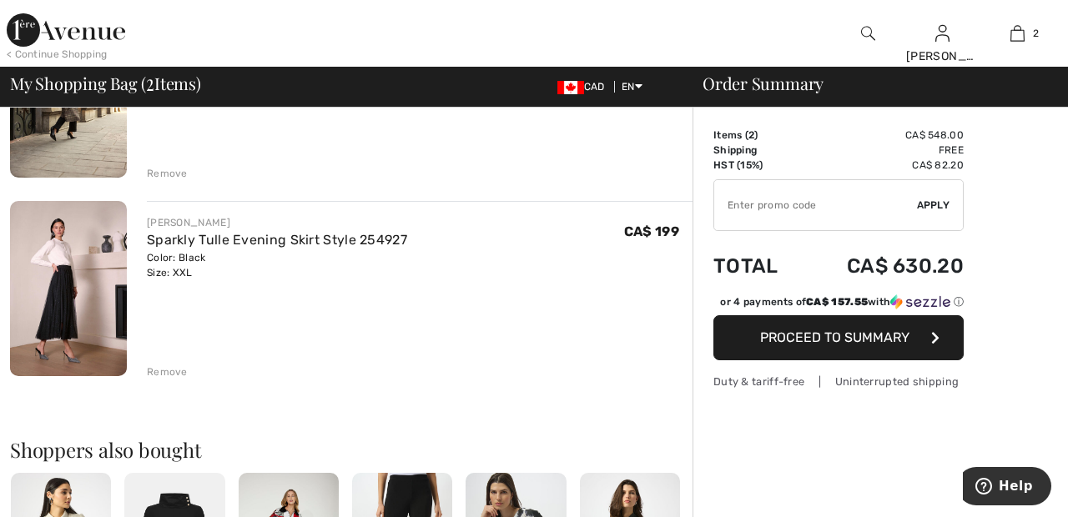
scroll to position [245, 0]
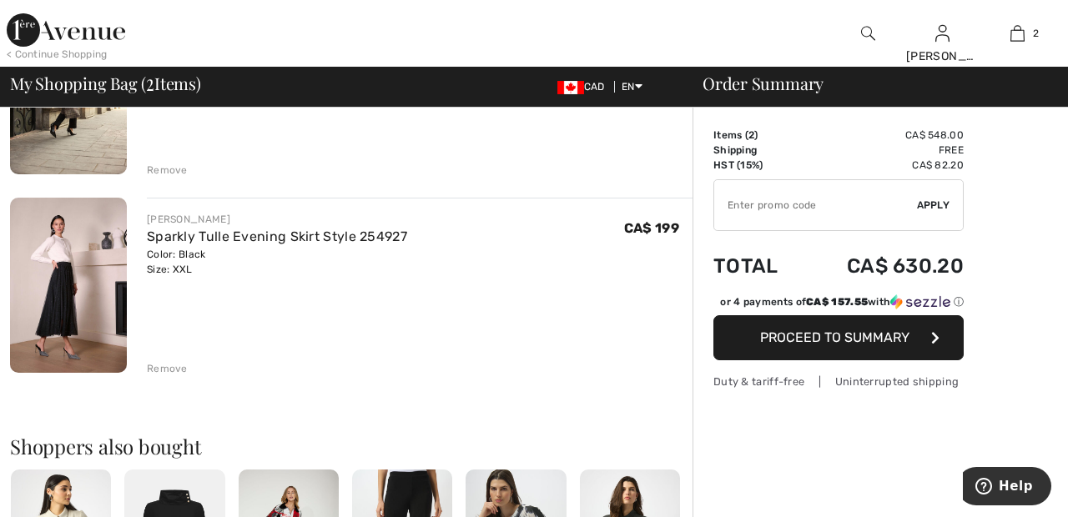
click at [159, 161] on div "Remove" at bounding box center [420, 168] width 546 height 18
click at [159, 165] on div "Remove" at bounding box center [167, 170] width 41 height 15
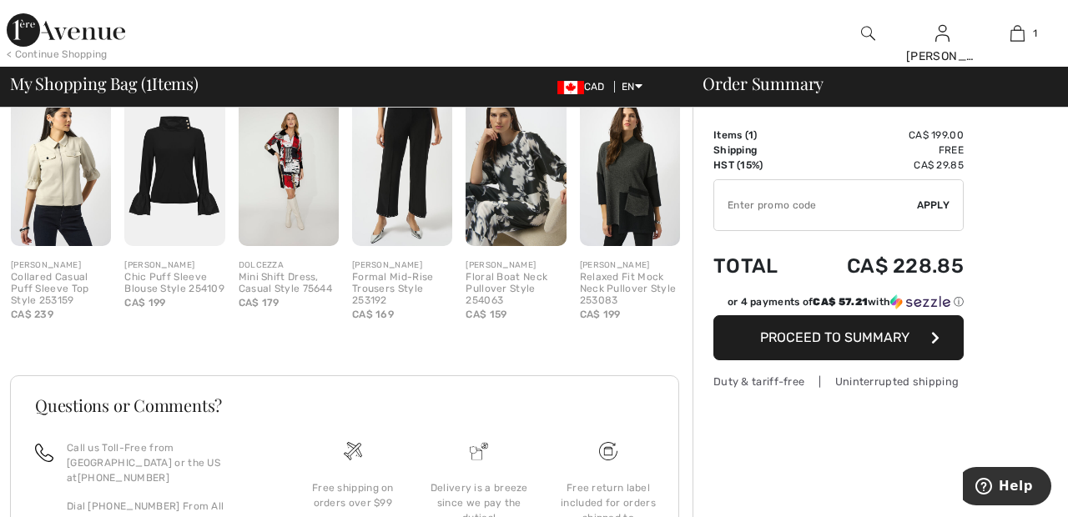
scroll to position [491, 0]
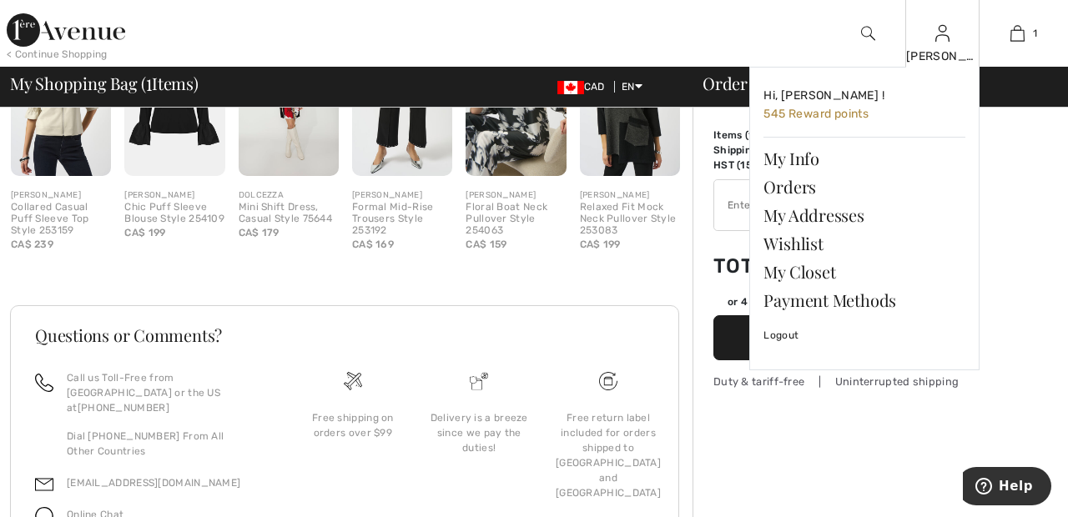
click at [942, 42] on img at bounding box center [943, 33] width 14 height 20
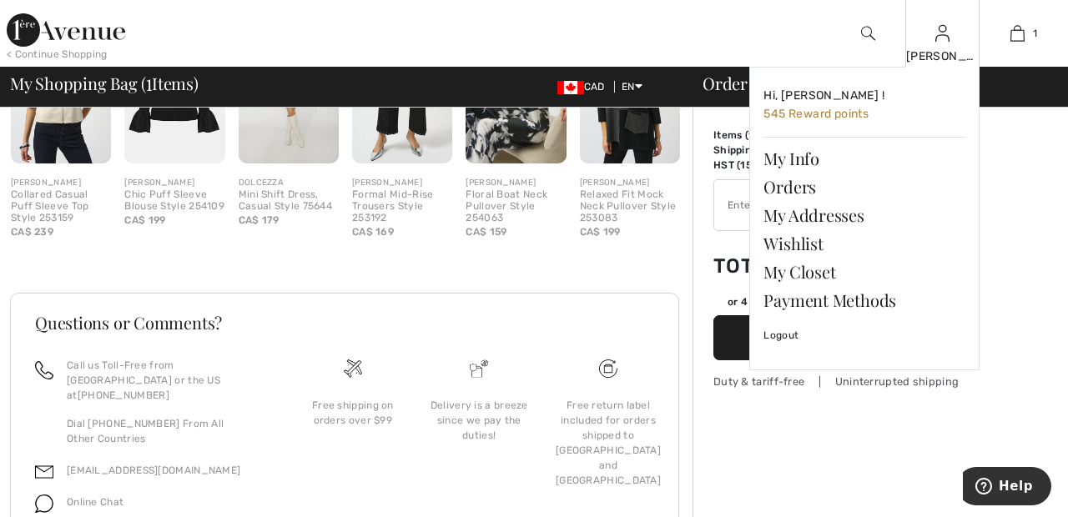
scroll to position [521, 0]
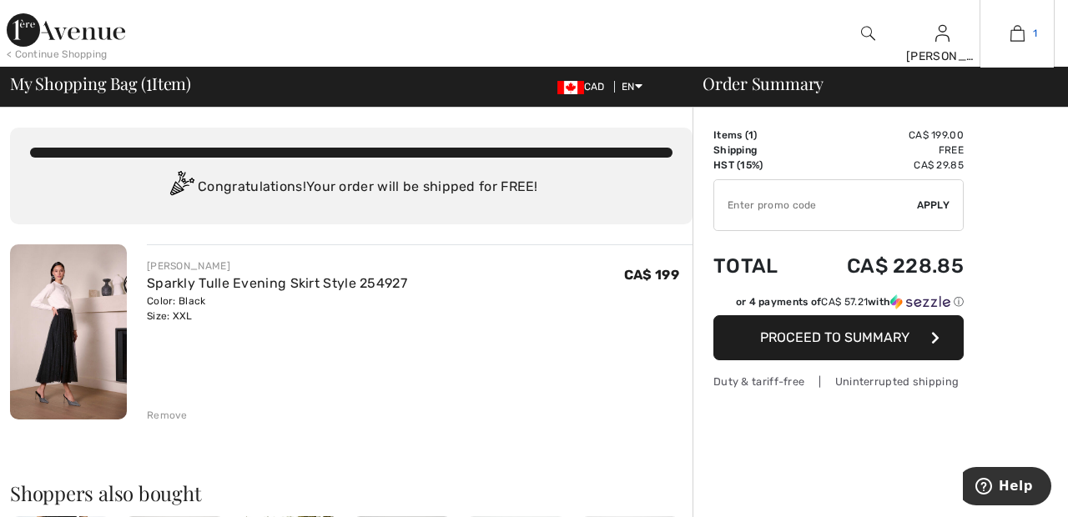
click at [1033, 38] on span "1" at bounding box center [1035, 33] width 4 height 15
click at [64, 40] on img at bounding box center [66, 29] width 119 height 33
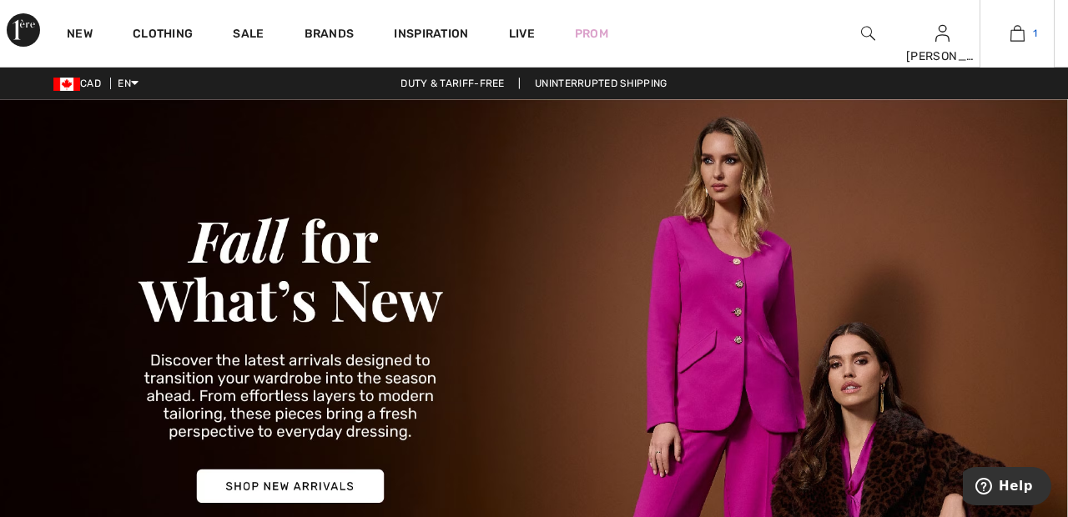
click at [1036, 38] on span "1" at bounding box center [1035, 33] width 4 height 15
